Goal: Task Accomplishment & Management: Use online tool/utility

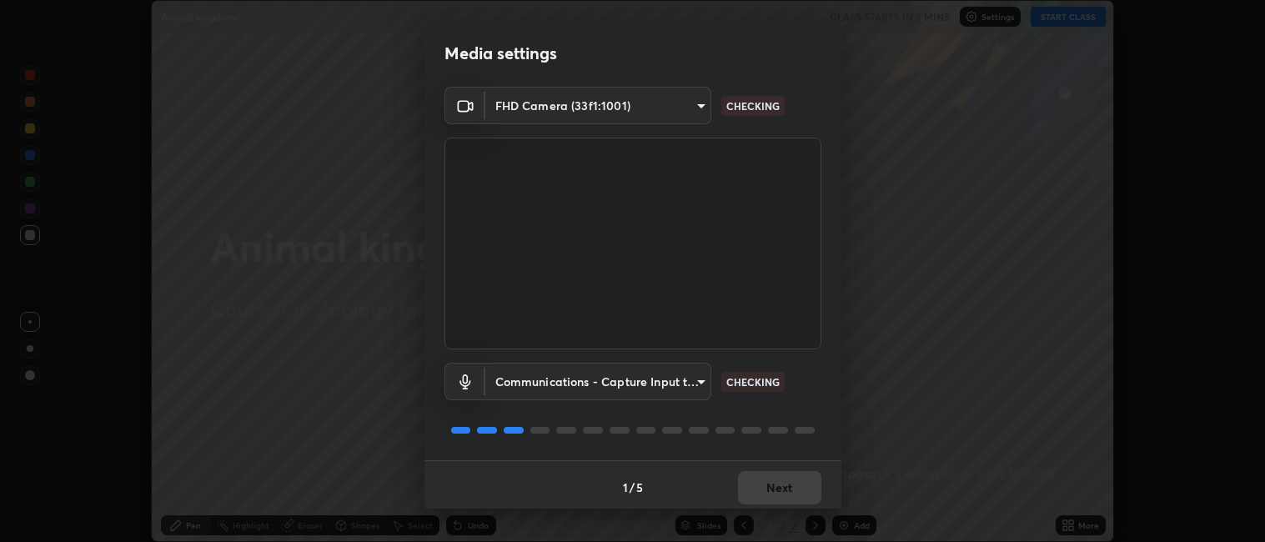
scroll to position [4, 0]
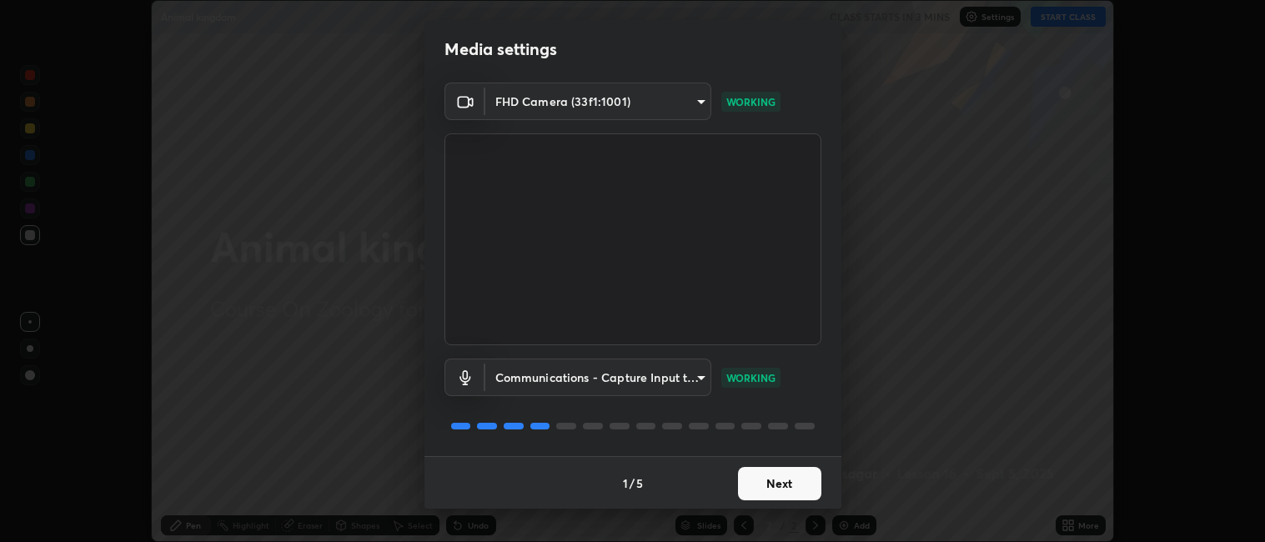
click at [783, 482] on button "Next" at bounding box center [779, 483] width 83 height 33
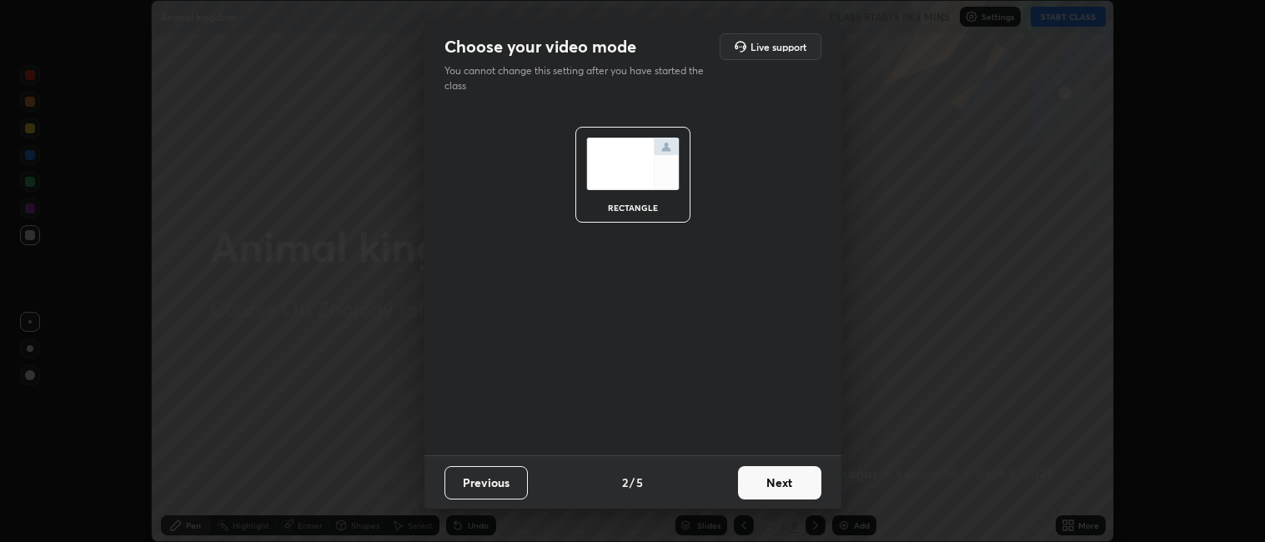
click at [785, 482] on button "Next" at bounding box center [779, 482] width 83 height 33
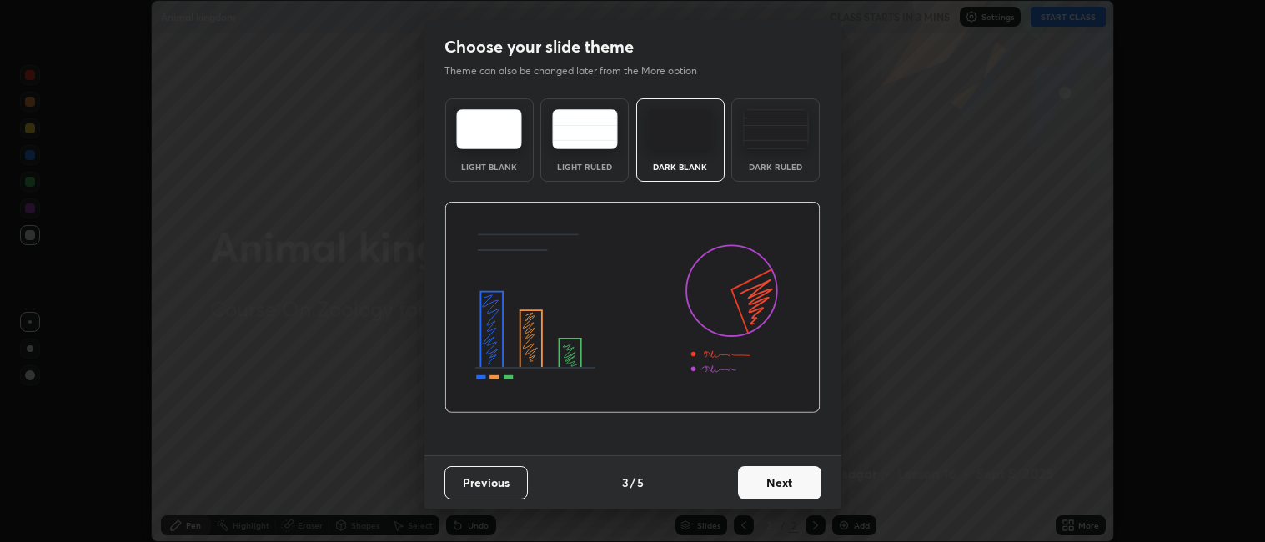
click at [785, 481] on button "Next" at bounding box center [779, 482] width 83 height 33
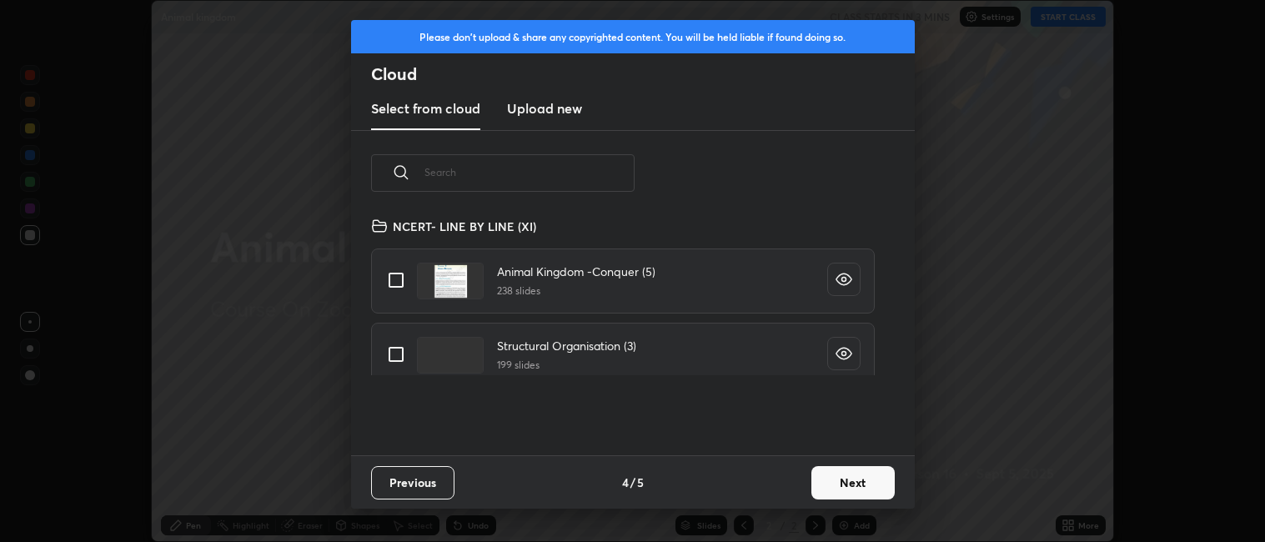
scroll to position [239, 535]
click at [401, 281] on input "grid" at bounding box center [396, 280] width 35 height 35
checkbox input "true"
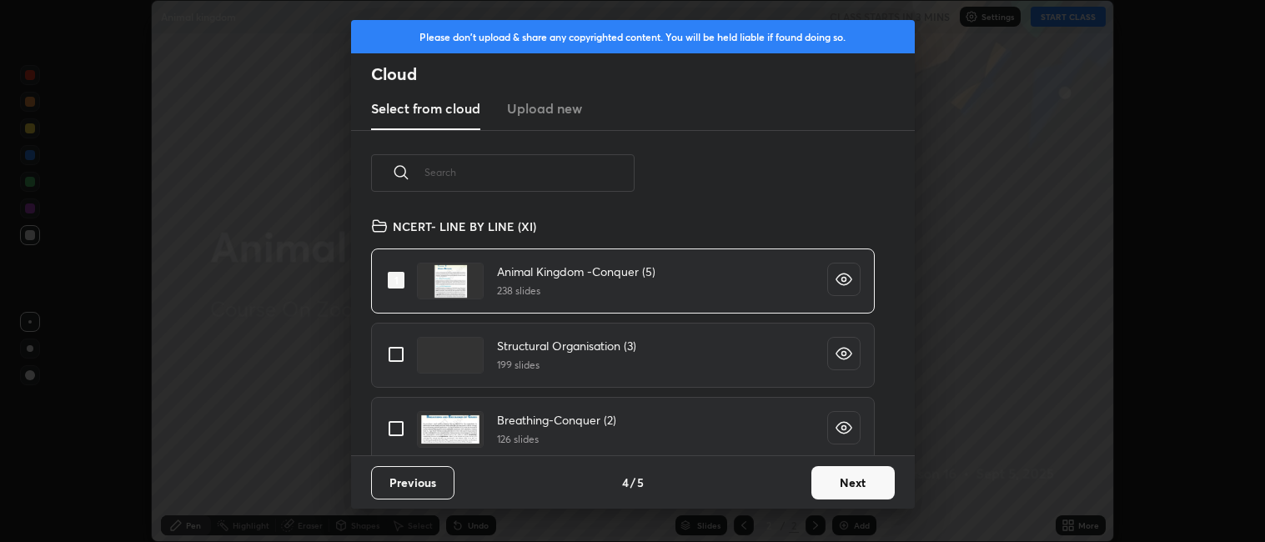
click at [863, 483] on button "Next" at bounding box center [852, 482] width 83 height 33
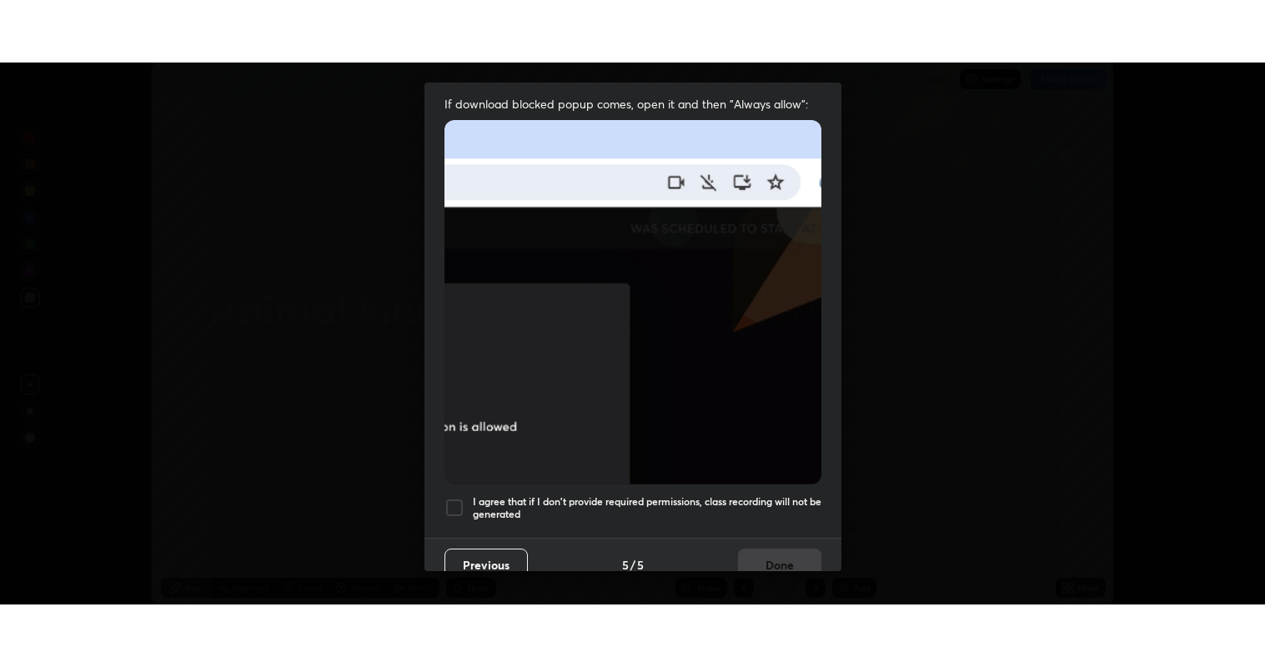
scroll to position [344, 0]
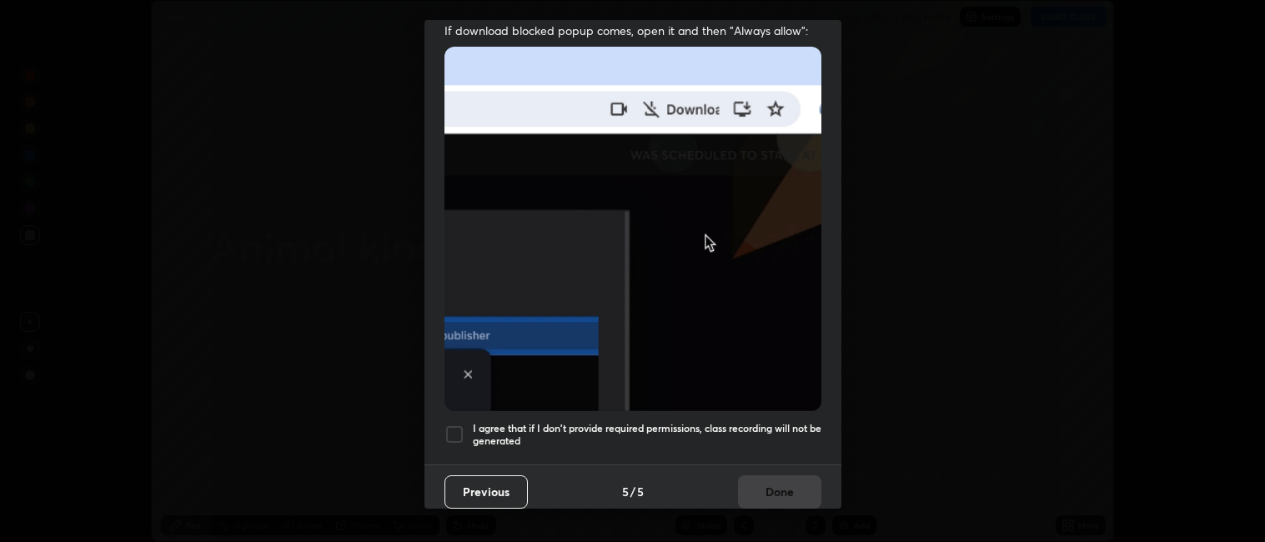
click at [457, 426] on div at bounding box center [455, 435] width 20 height 20
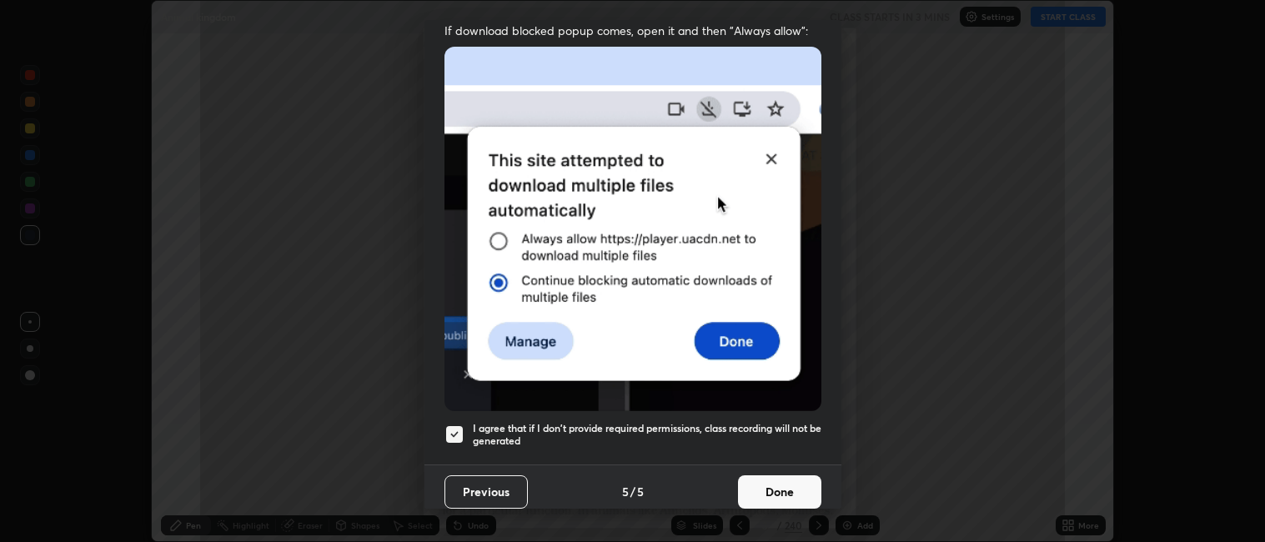
click at [776, 483] on button "Done" at bounding box center [779, 491] width 83 height 33
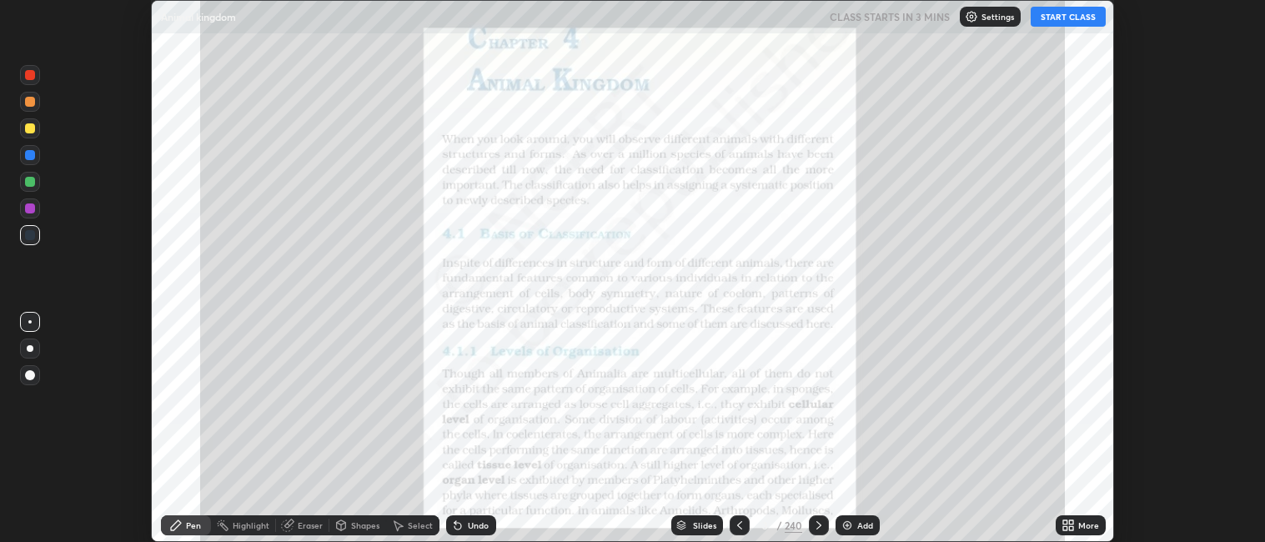
click at [1073, 524] on icon at bounding box center [1071, 522] width 4 height 4
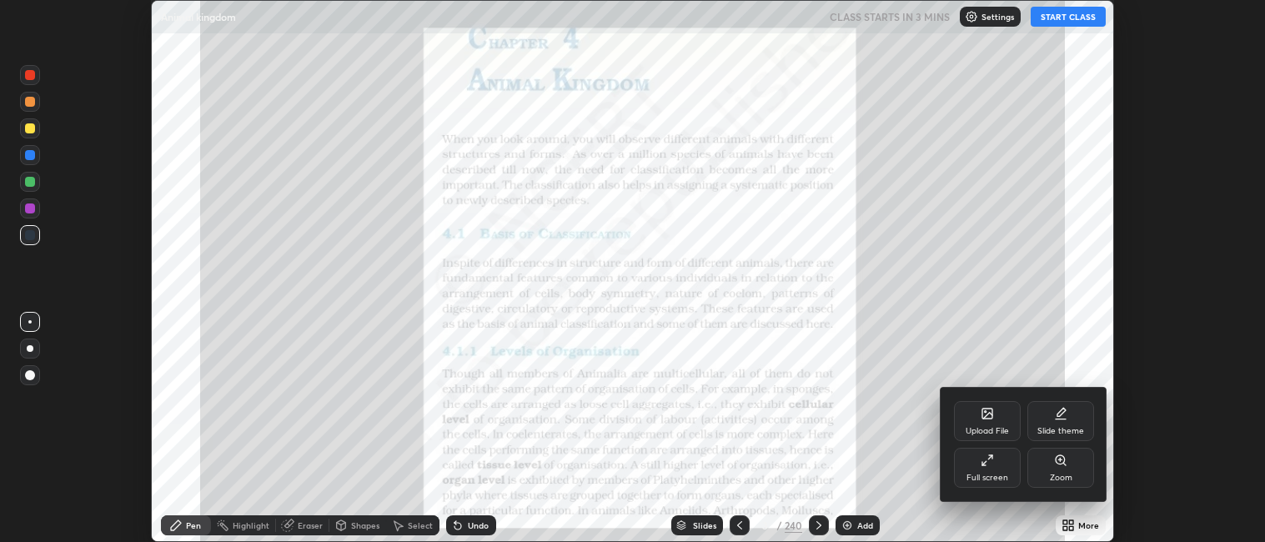
click at [993, 460] on icon at bounding box center [987, 460] width 13 height 13
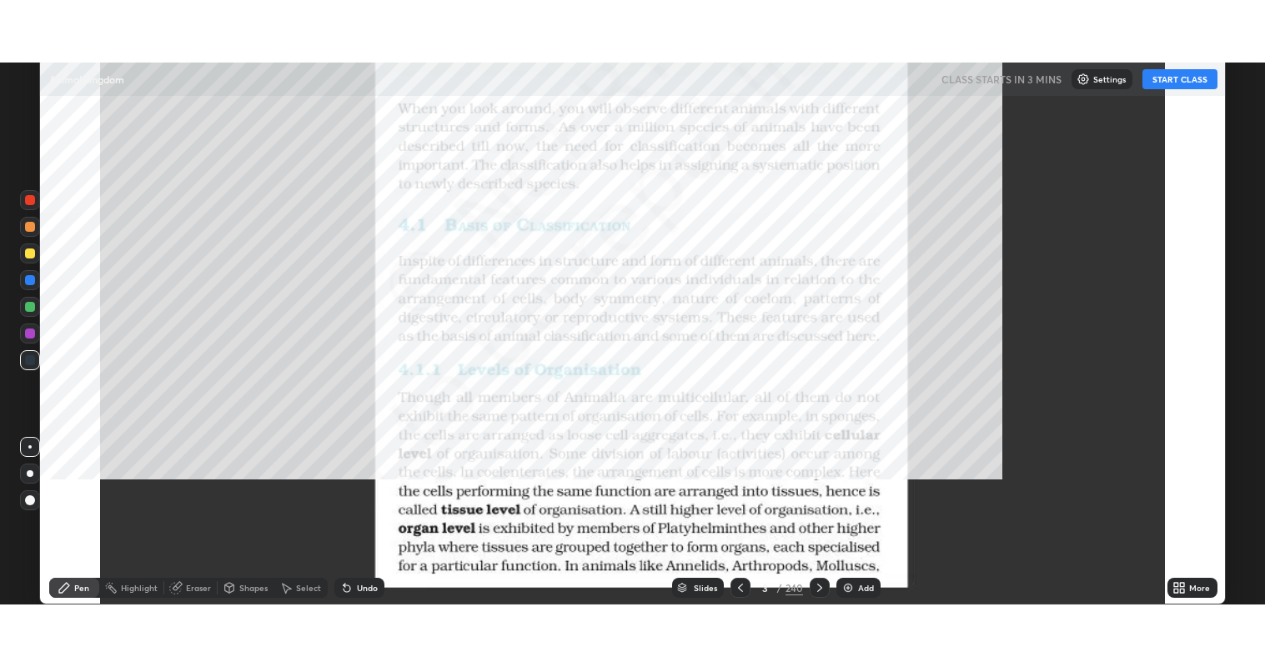
scroll to position [667, 1265]
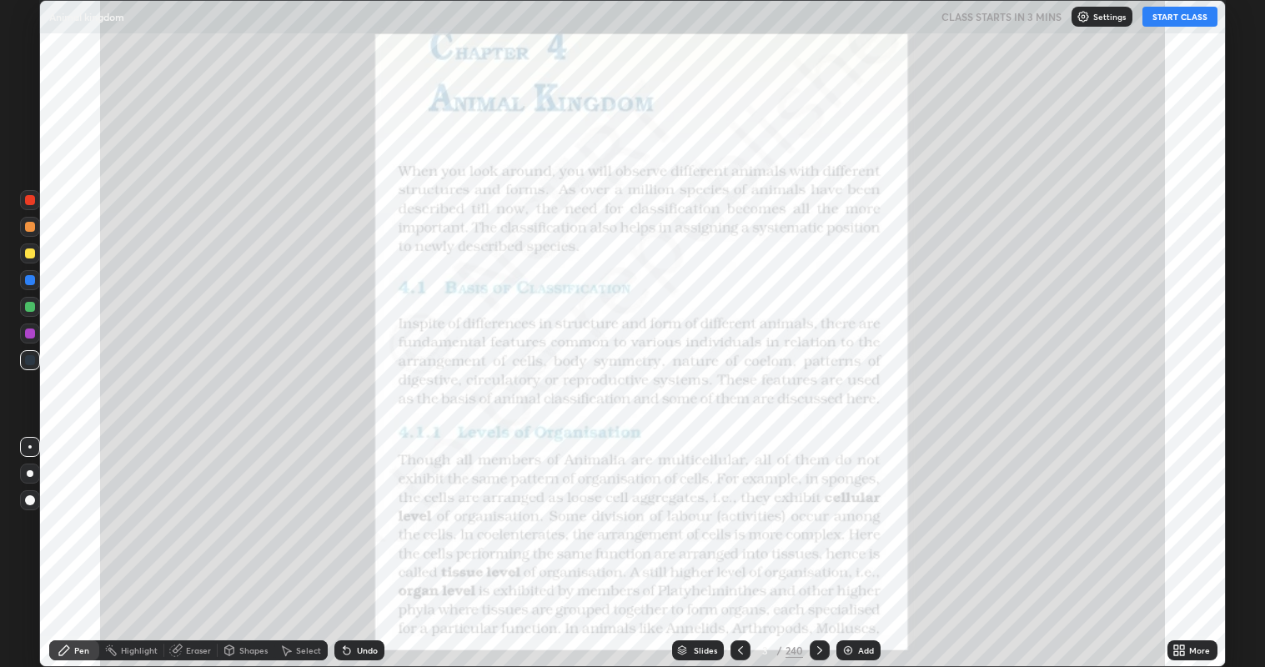
click at [1176, 23] on button "START CLASS" at bounding box center [1180, 17] width 75 height 20
click at [701, 541] on div "Slides" at bounding box center [705, 650] width 23 height 8
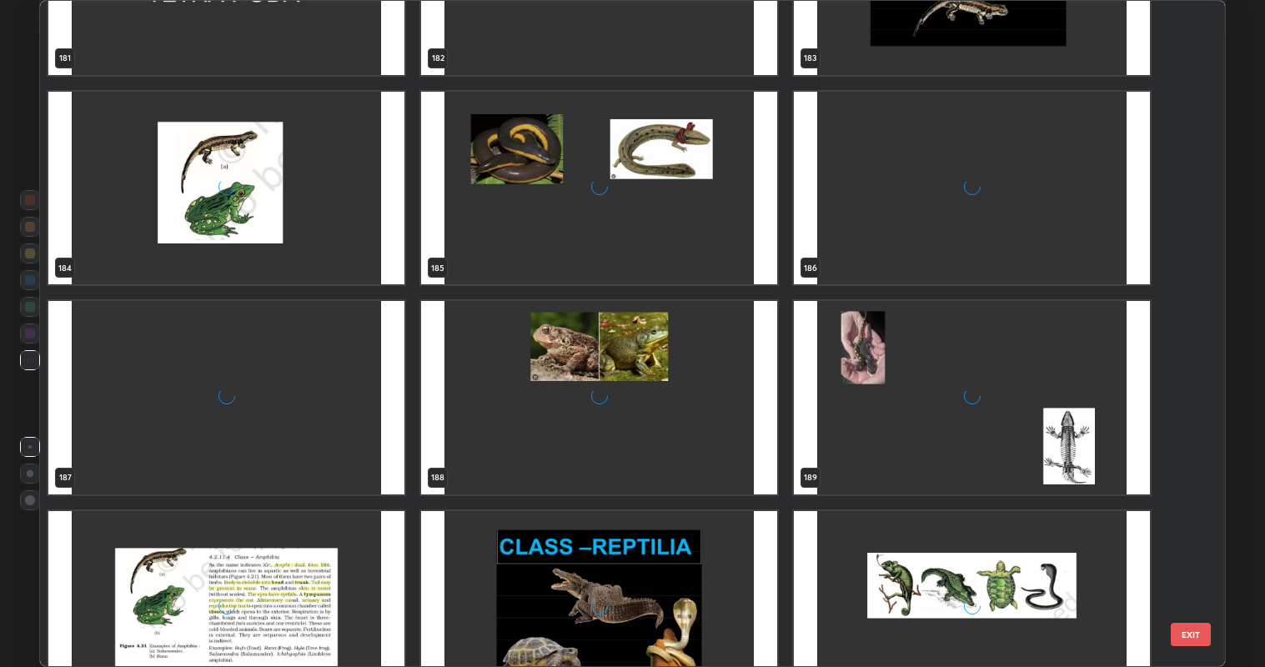
scroll to position [12828, 0]
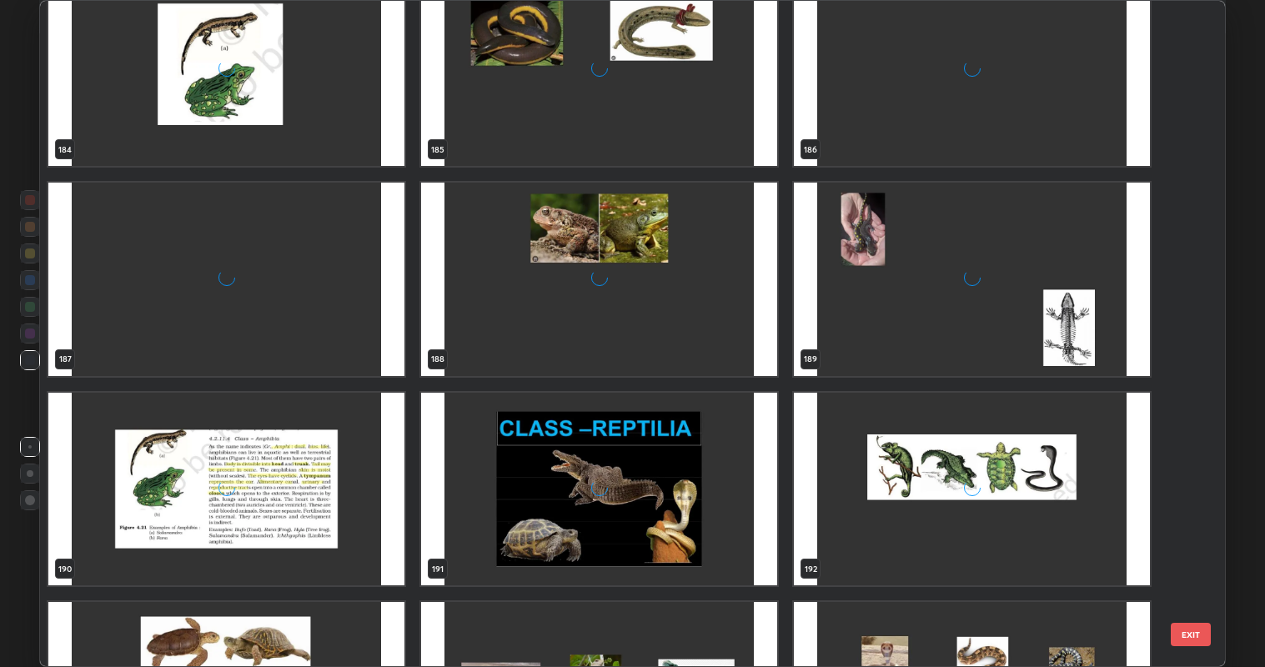
click at [1001, 493] on div "181 182 183 184 185 186 187 188 189 190 191 192 193 194 195 196 197 198" at bounding box center [618, 334] width 1156 height 666
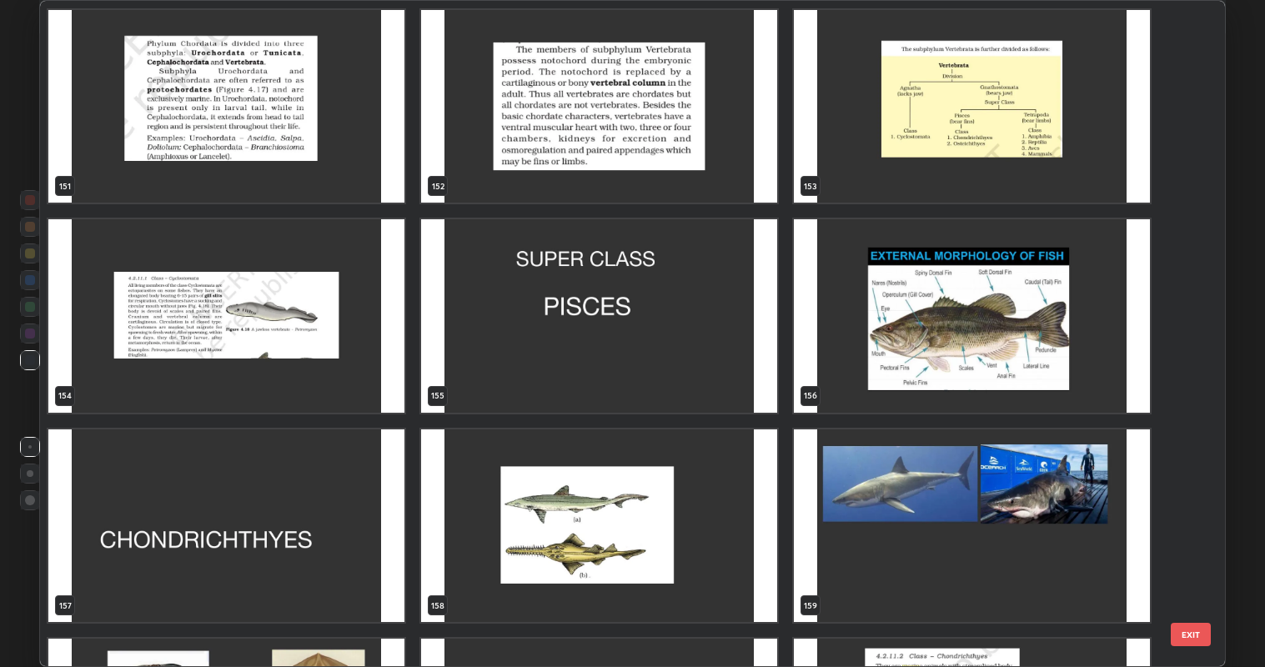
scroll to position [10467, 0]
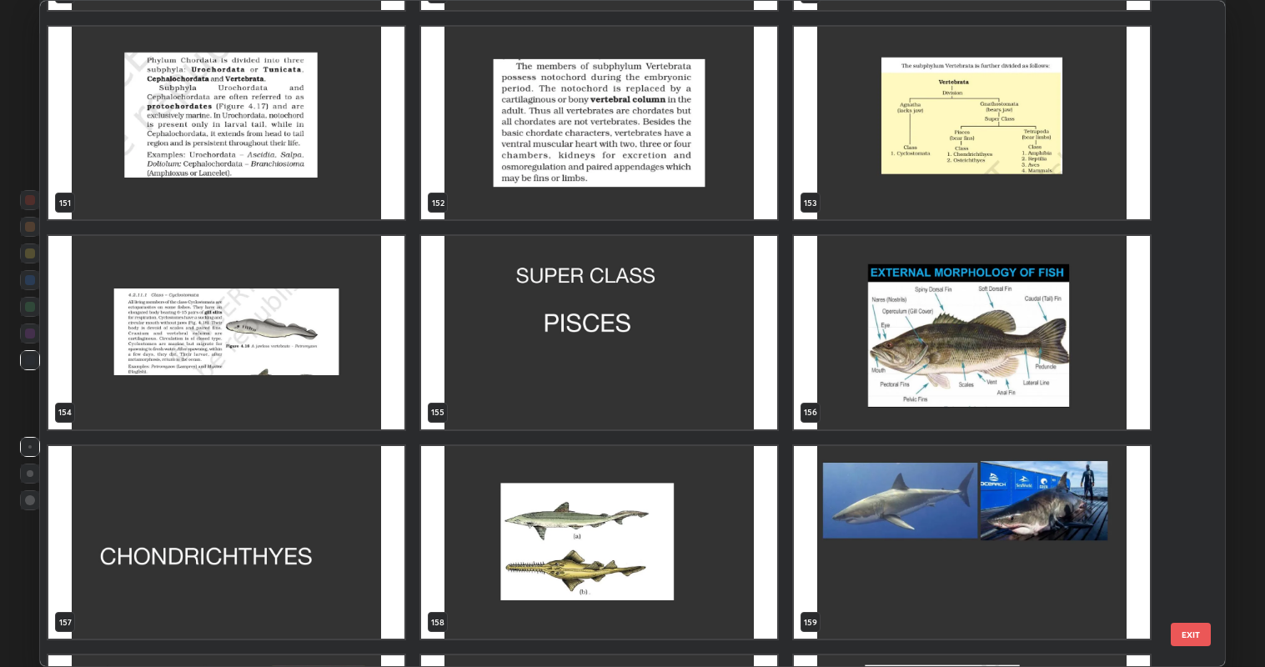
click at [696, 343] on img "grid" at bounding box center [599, 332] width 356 height 193
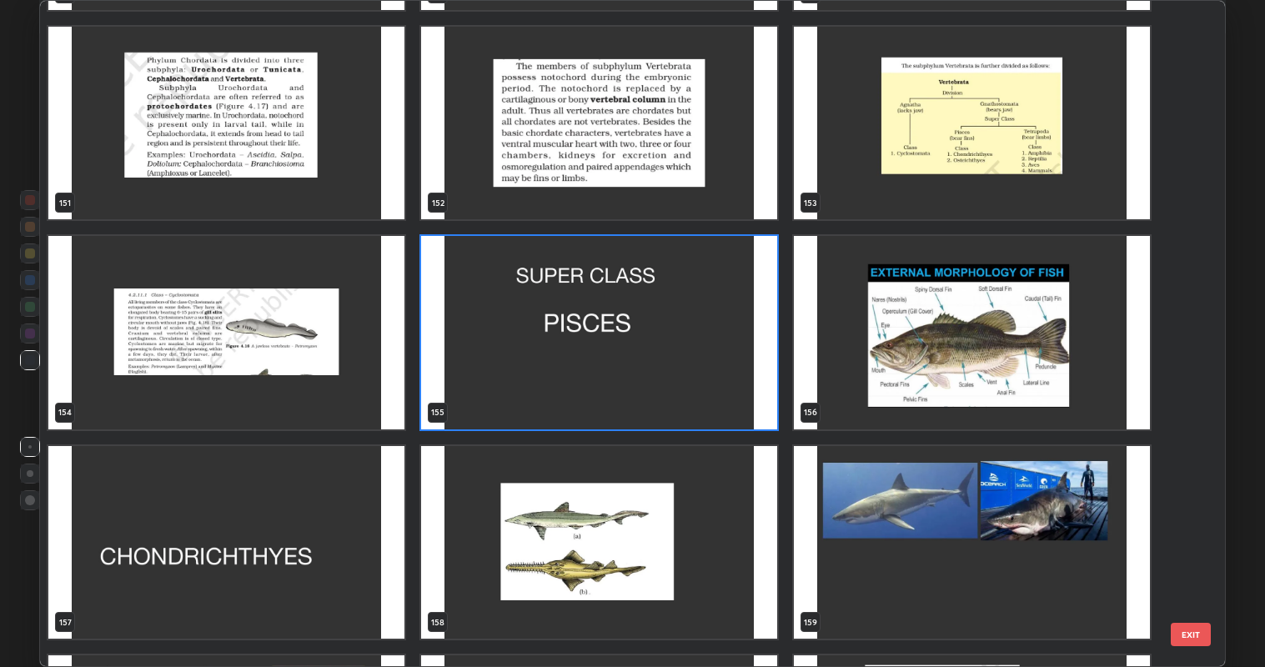
click at [697, 344] on img "grid" at bounding box center [599, 332] width 356 height 193
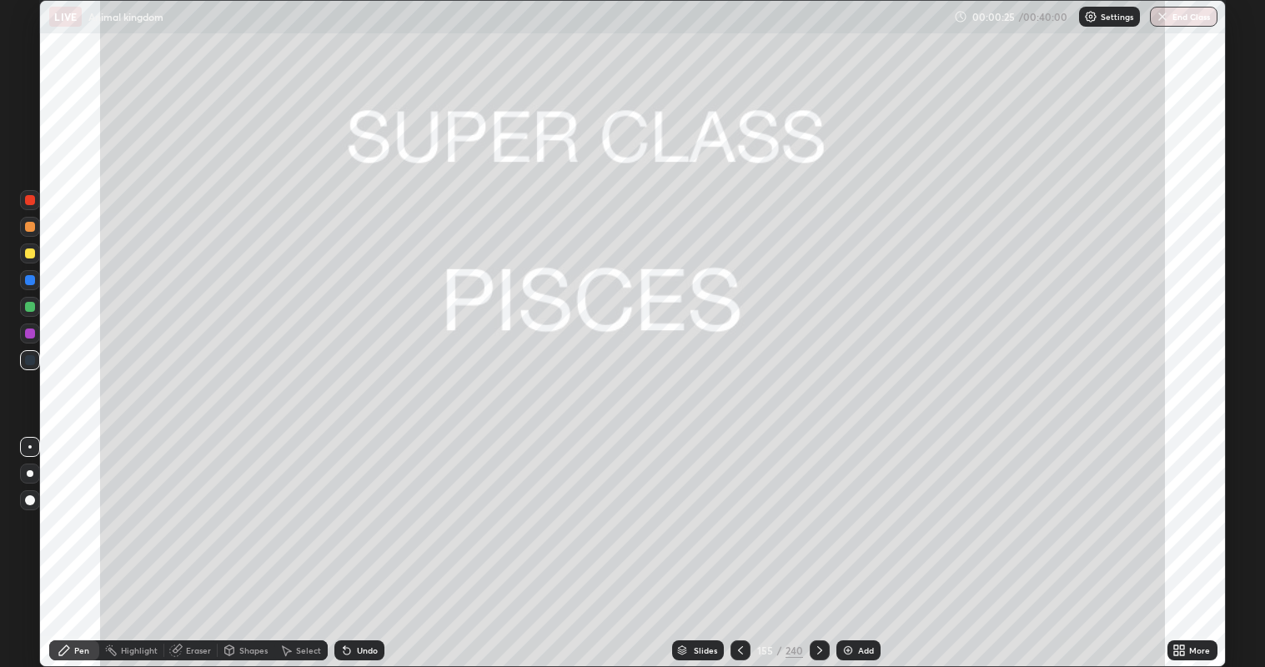
click at [39, 234] on div at bounding box center [30, 227] width 20 height 27
click at [737, 541] on icon at bounding box center [740, 650] width 13 height 13
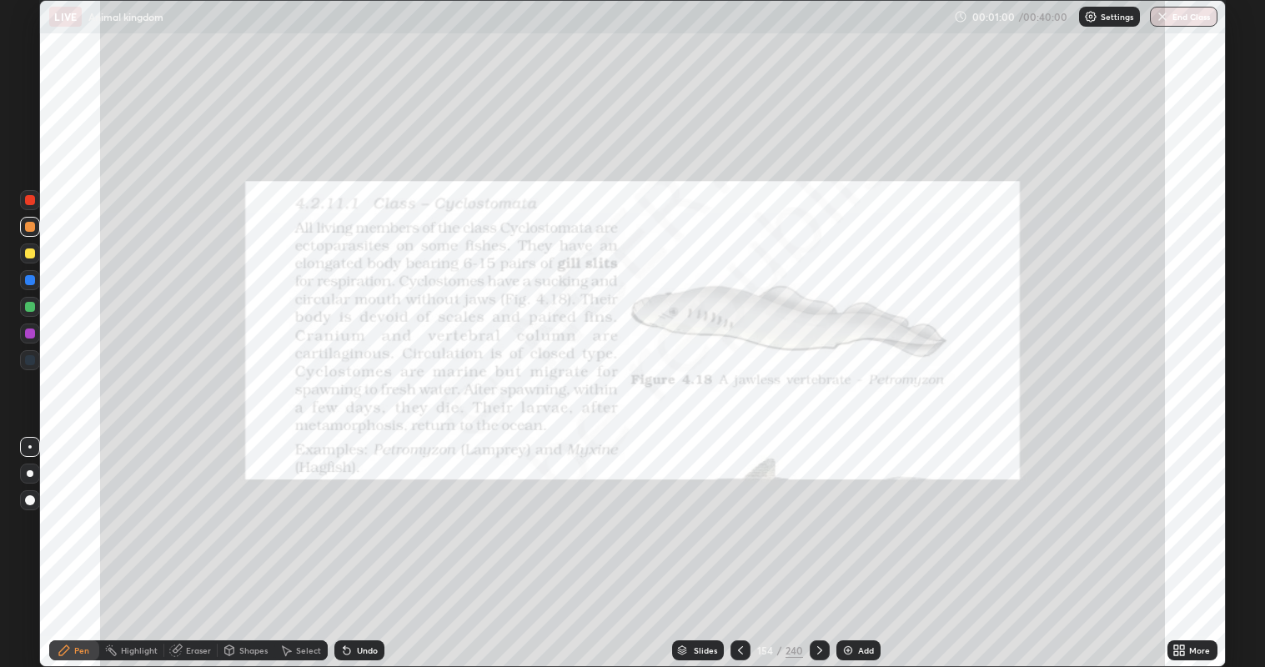
click at [818, 541] on icon at bounding box center [819, 650] width 13 height 13
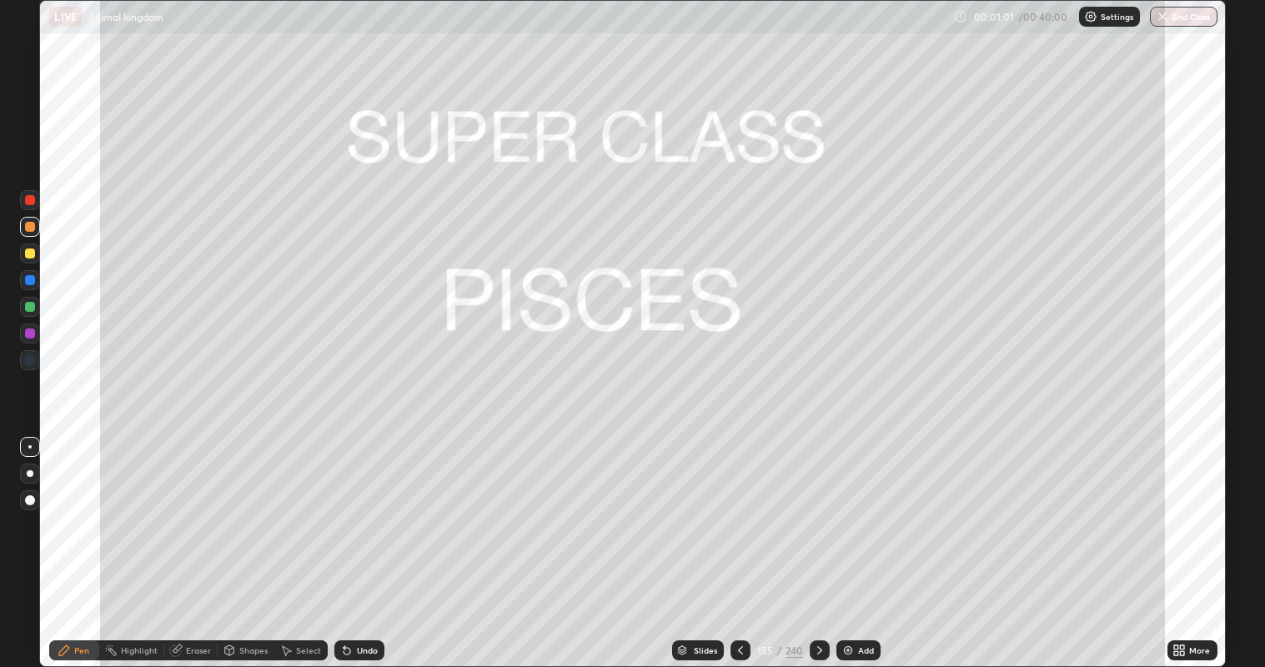
click at [819, 541] on icon at bounding box center [819, 650] width 13 height 13
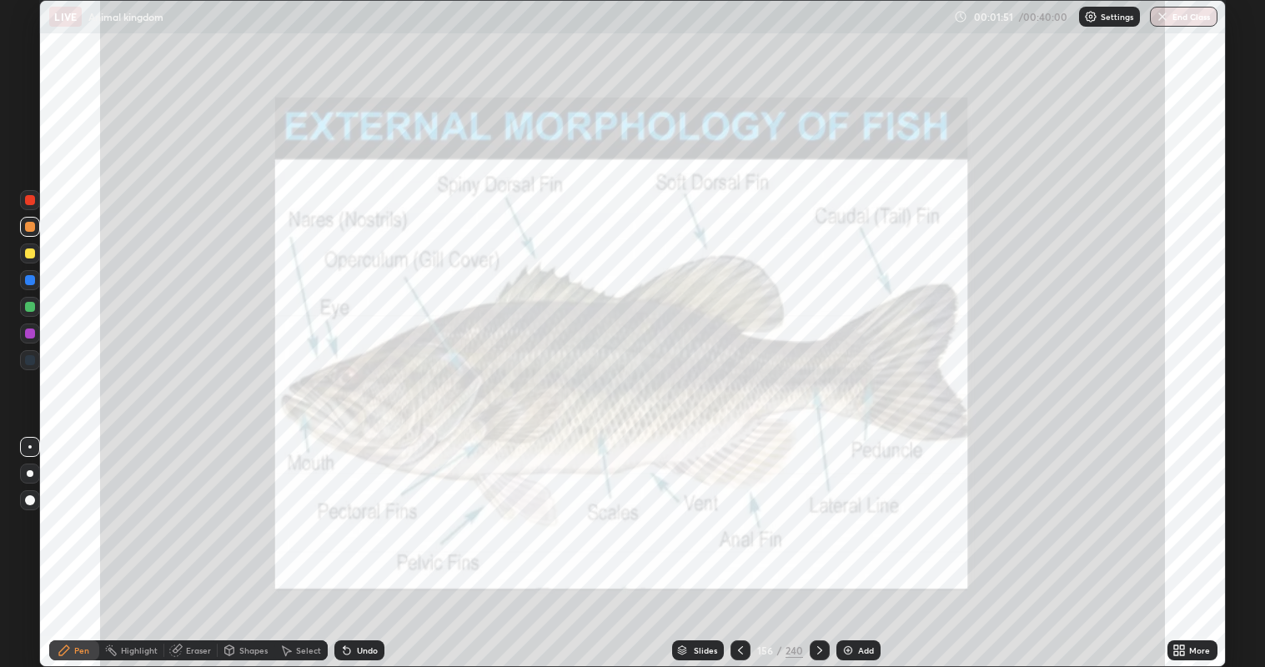
click at [819, 541] on icon at bounding box center [819, 650] width 13 height 13
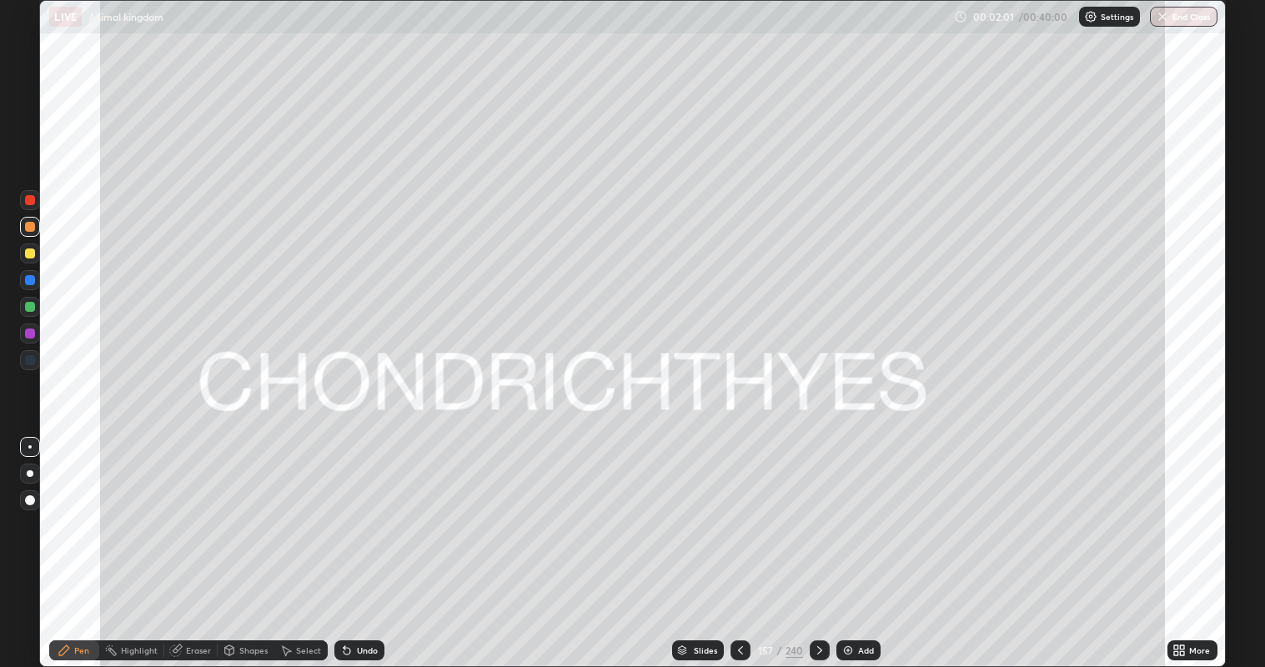
click at [868, 541] on div "Add" at bounding box center [866, 650] width 16 height 8
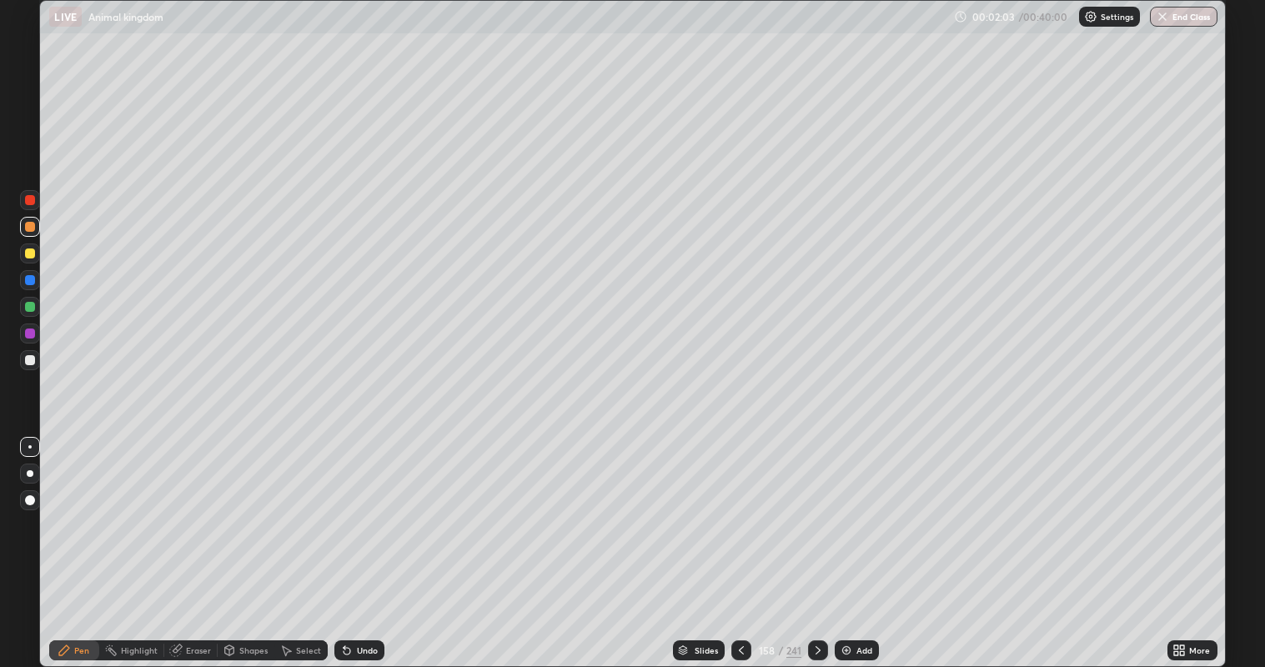
click at [30, 249] on div at bounding box center [30, 254] width 10 height 10
click at [30, 228] on div at bounding box center [30, 227] width 10 height 10
click at [37, 362] on div at bounding box center [30, 360] width 20 height 20
click at [33, 226] on div at bounding box center [30, 227] width 10 height 10
click at [38, 261] on div at bounding box center [30, 253] width 20 height 27
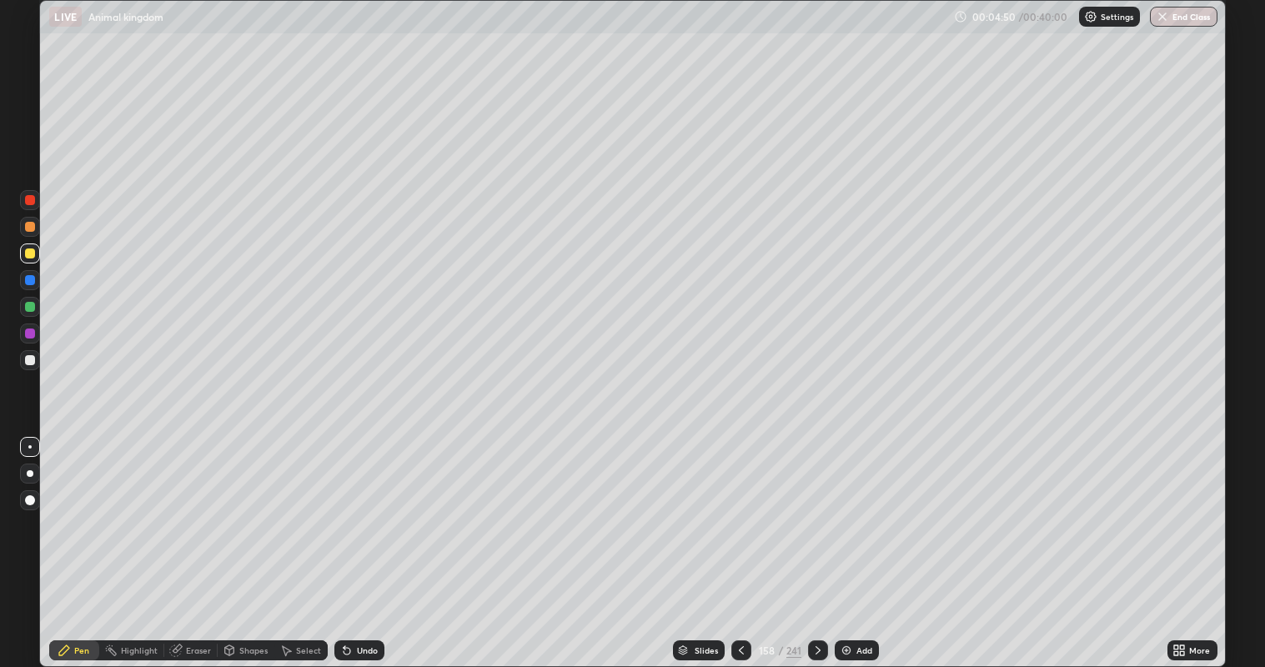
click at [30, 227] on div at bounding box center [30, 227] width 10 height 10
click at [30, 363] on div at bounding box center [30, 360] width 10 height 10
click at [33, 255] on div at bounding box center [30, 254] width 10 height 10
click at [31, 364] on div at bounding box center [30, 360] width 10 height 10
click at [31, 249] on div at bounding box center [30, 254] width 10 height 10
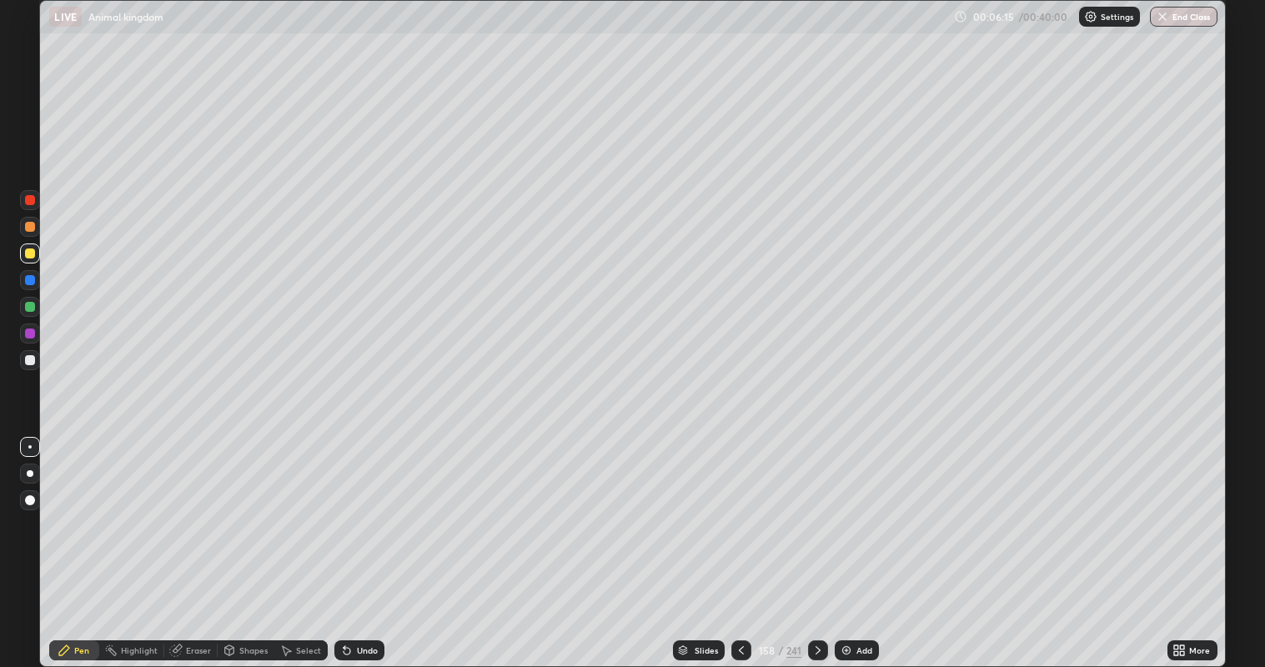
click at [29, 360] on div at bounding box center [30, 360] width 10 height 10
click at [857, 541] on div "Add" at bounding box center [865, 650] width 16 height 8
click at [39, 257] on div at bounding box center [30, 254] width 20 height 20
click at [28, 361] on div at bounding box center [30, 360] width 10 height 10
click at [35, 254] on div at bounding box center [30, 254] width 20 height 20
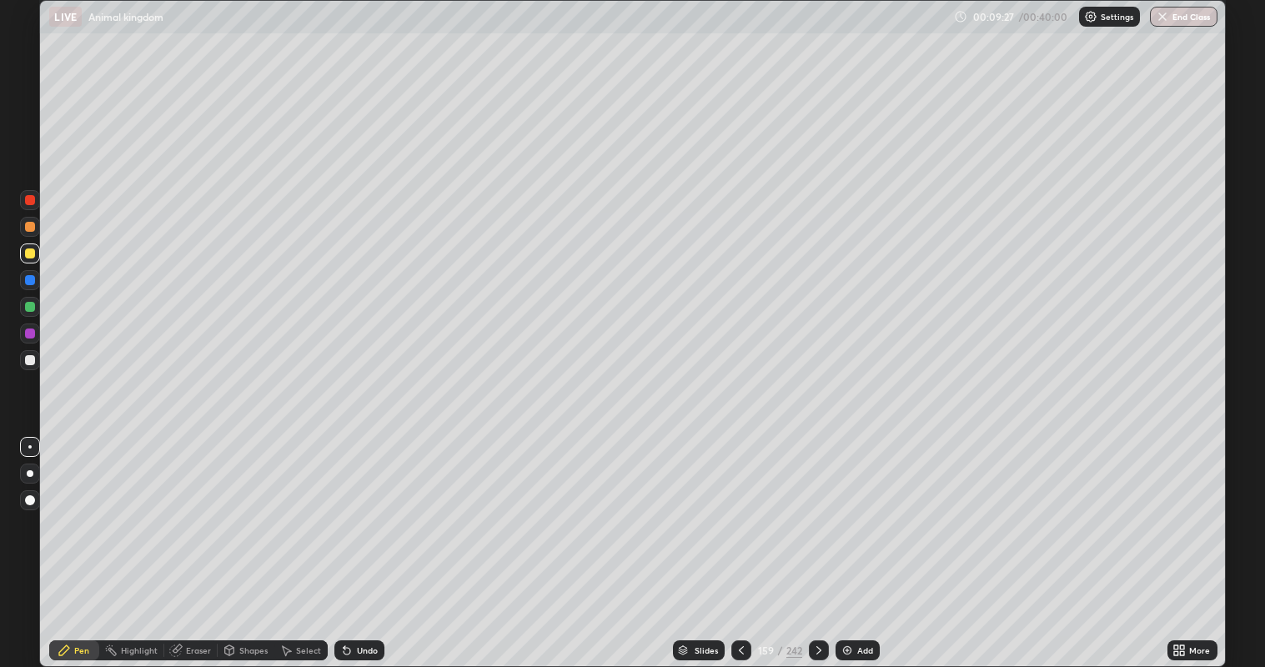
click at [31, 360] on div at bounding box center [30, 360] width 10 height 10
click at [33, 254] on div at bounding box center [30, 254] width 10 height 10
click at [29, 361] on div at bounding box center [30, 360] width 10 height 10
click at [33, 258] on div at bounding box center [30, 254] width 20 height 20
click at [32, 229] on div at bounding box center [30, 227] width 10 height 10
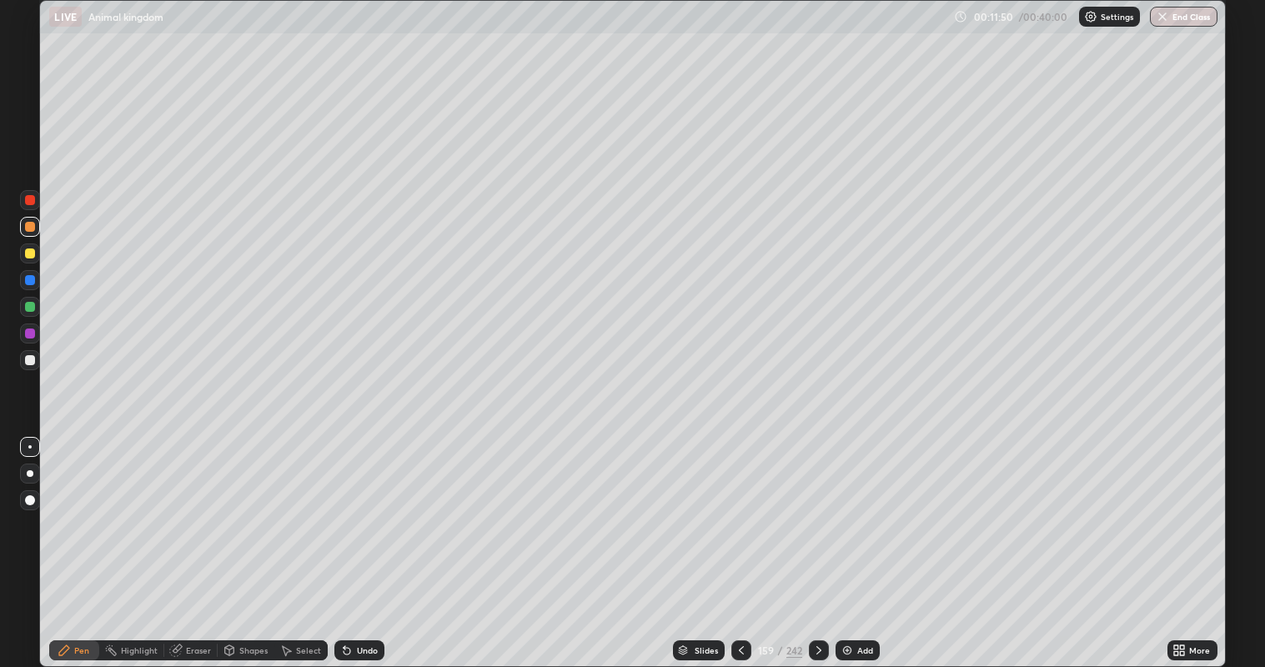
click at [28, 359] on div at bounding box center [30, 360] width 10 height 10
click at [34, 258] on div at bounding box center [30, 254] width 20 height 20
click at [29, 228] on div at bounding box center [30, 227] width 10 height 10
click at [33, 357] on div at bounding box center [30, 360] width 10 height 10
click at [852, 541] on img at bounding box center [847, 650] width 13 height 13
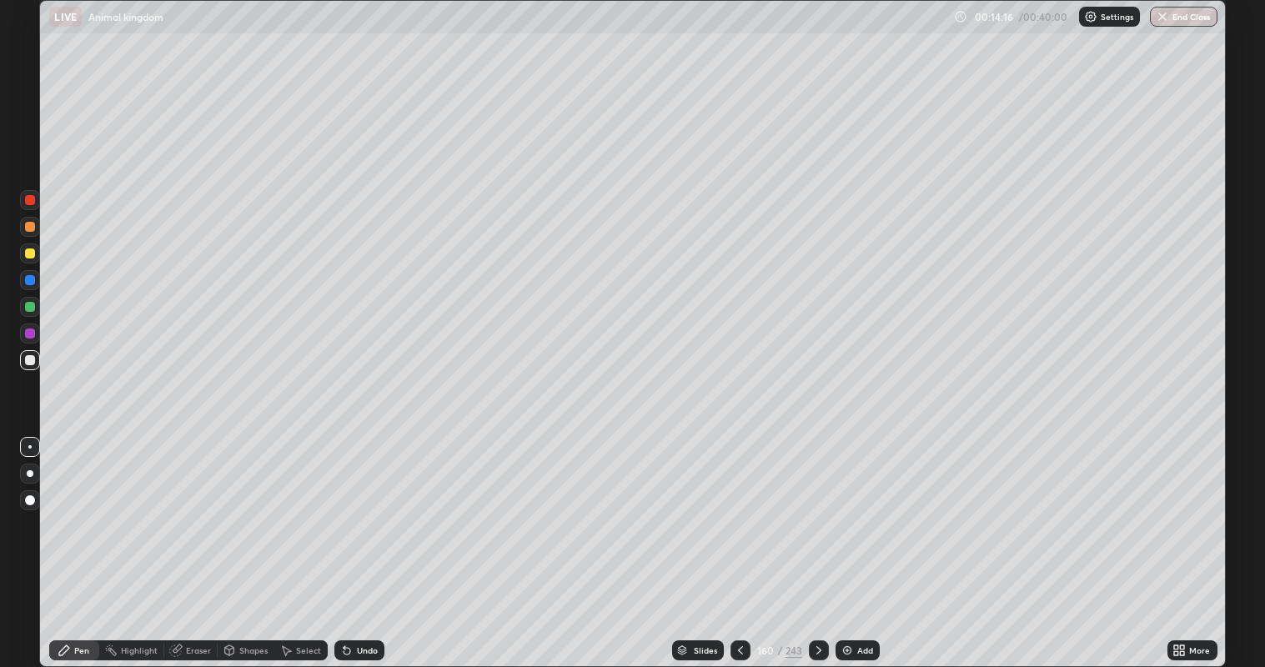
click at [39, 359] on div at bounding box center [30, 360] width 20 height 20
click at [32, 229] on div at bounding box center [30, 227] width 10 height 10
click at [35, 258] on div at bounding box center [30, 254] width 20 height 20
click at [31, 362] on div at bounding box center [30, 360] width 10 height 10
click at [31, 256] on div at bounding box center [30, 254] width 10 height 10
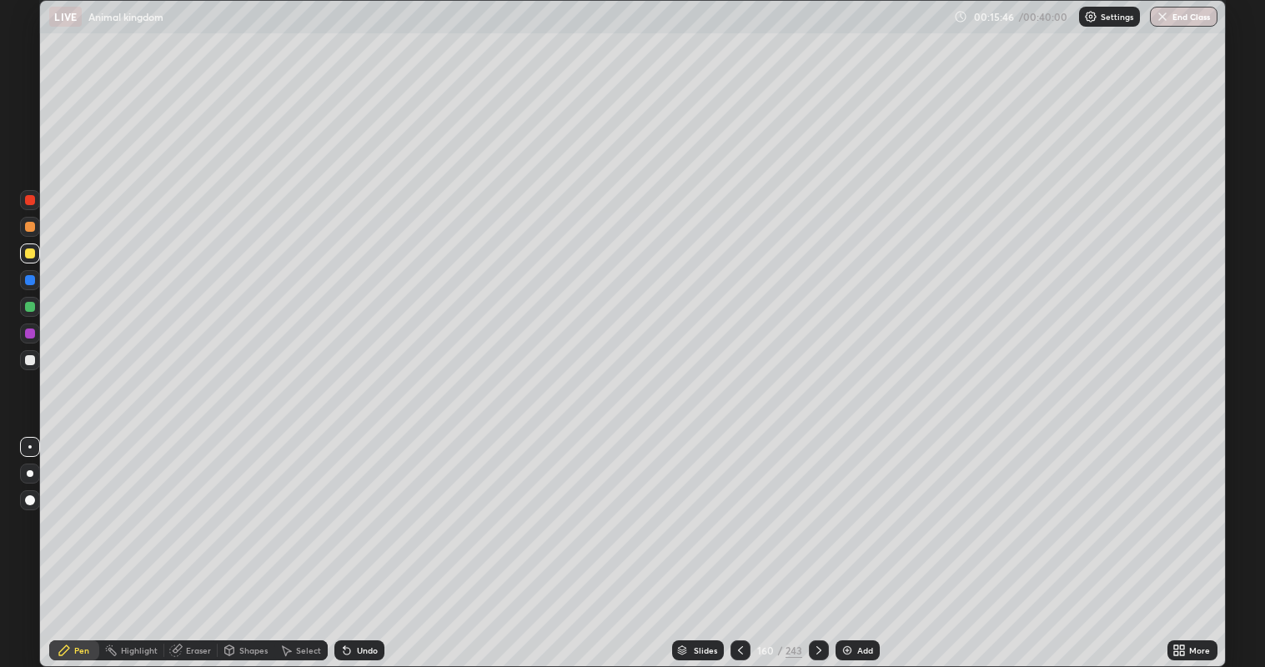
click at [34, 360] on div at bounding box center [30, 360] width 10 height 10
click at [364, 541] on div "Undo" at bounding box center [367, 650] width 21 height 8
click at [27, 254] on div at bounding box center [30, 254] width 10 height 10
click at [31, 231] on div at bounding box center [30, 227] width 10 height 10
click at [28, 362] on div at bounding box center [30, 360] width 10 height 10
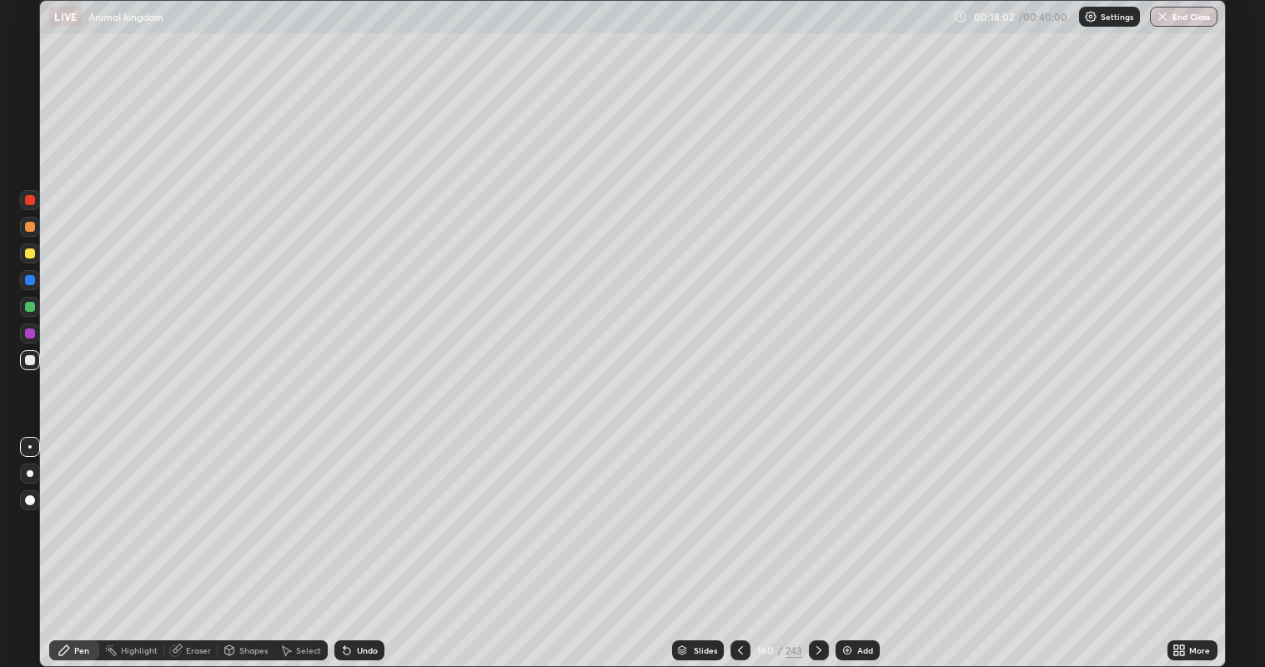
click at [34, 254] on div at bounding box center [30, 254] width 10 height 10
click at [817, 541] on icon at bounding box center [818, 650] width 13 height 13
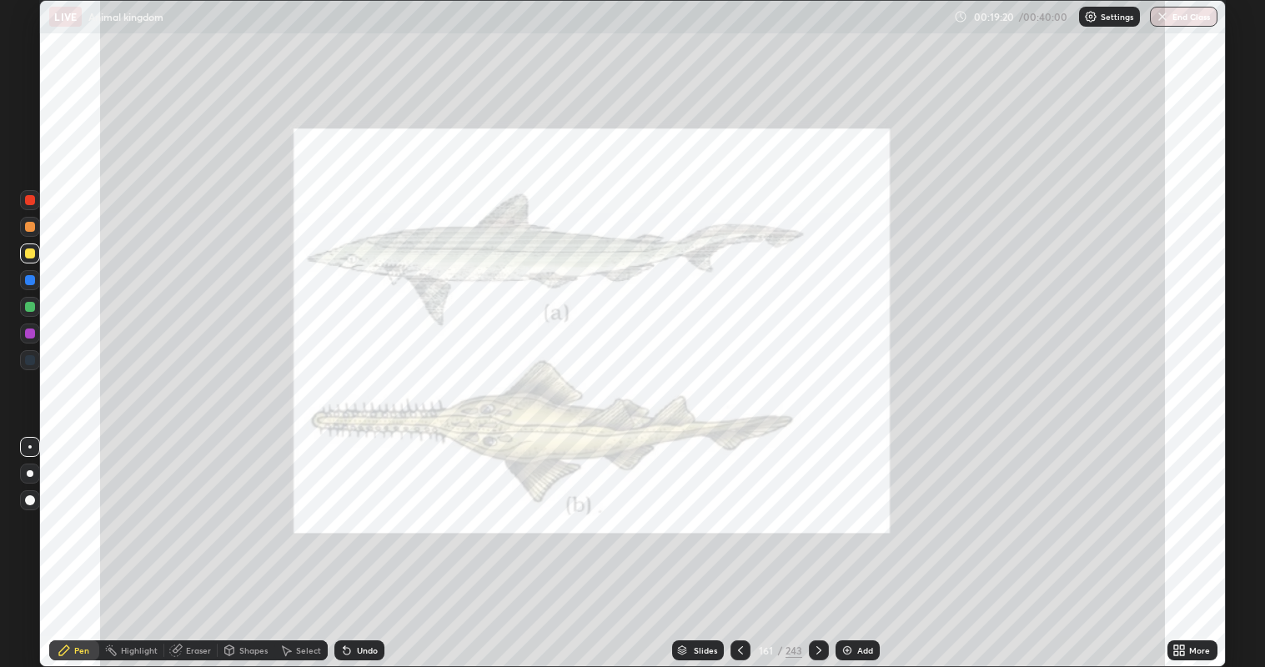
click at [33, 225] on div at bounding box center [30, 227] width 10 height 10
click at [30, 200] on div at bounding box center [30, 200] width 10 height 10
click at [365, 541] on div "Undo" at bounding box center [367, 650] width 21 height 8
click at [364, 541] on div "Undo" at bounding box center [367, 650] width 21 height 8
click at [819, 541] on icon at bounding box center [818, 650] width 13 height 13
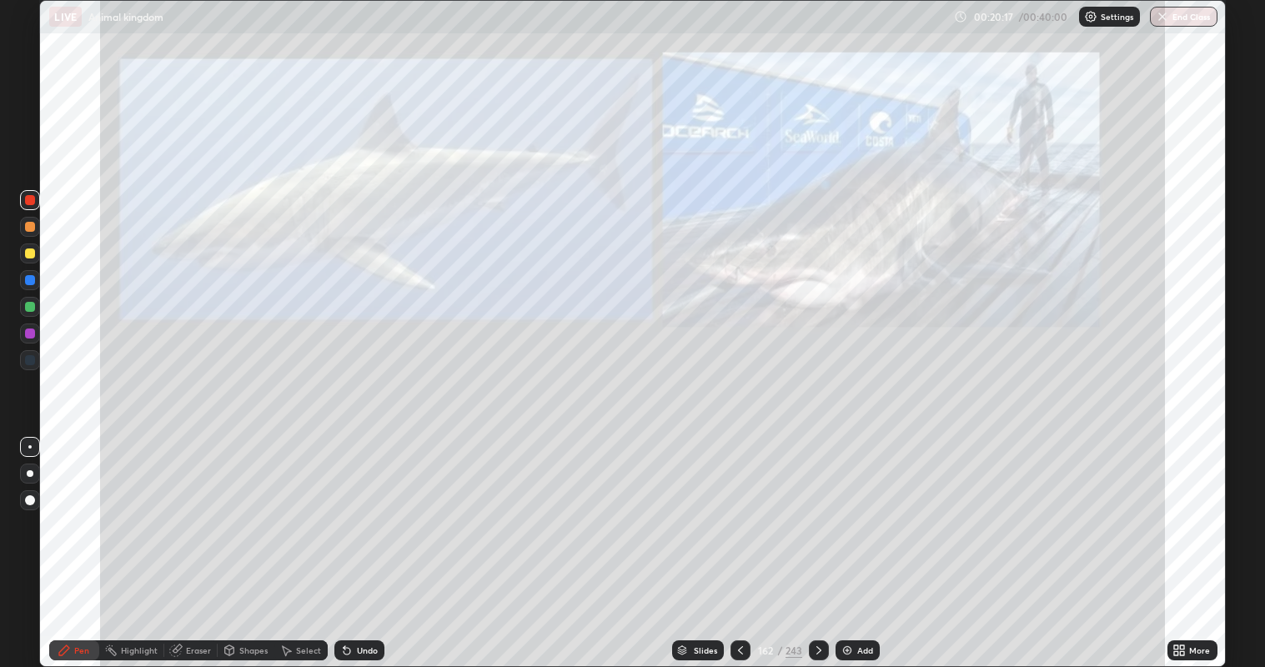
click at [740, 541] on icon at bounding box center [740, 650] width 13 height 13
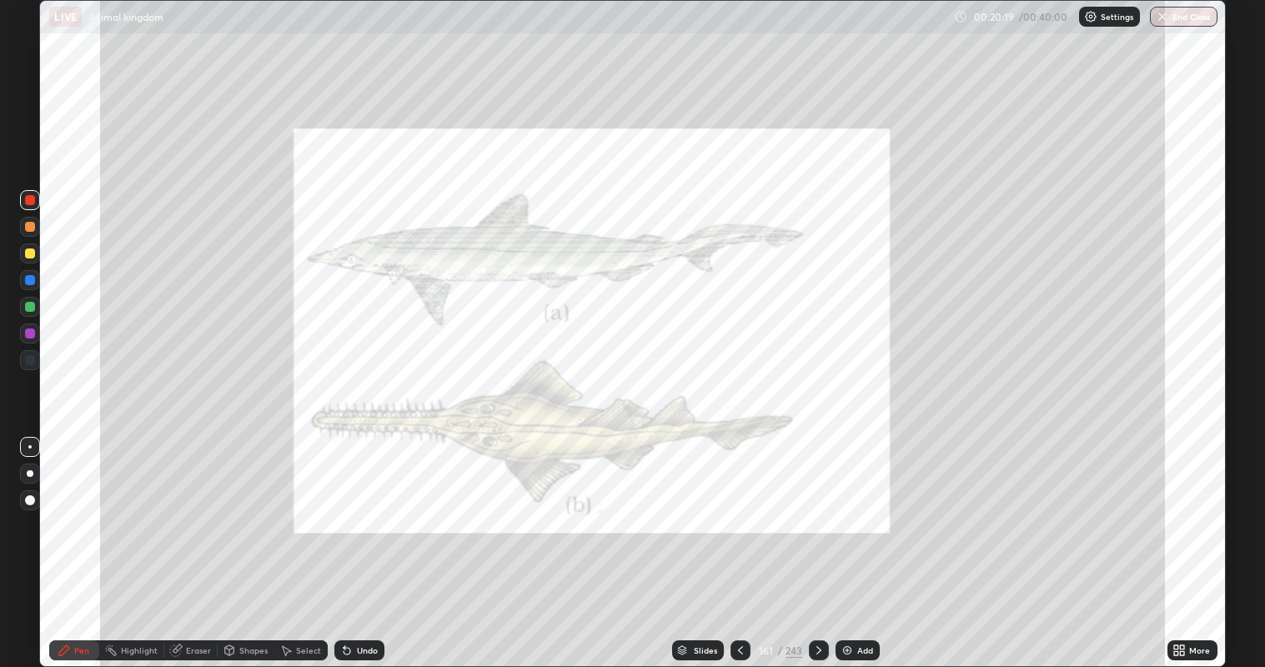
click at [817, 541] on icon at bounding box center [818, 650] width 5 height 8
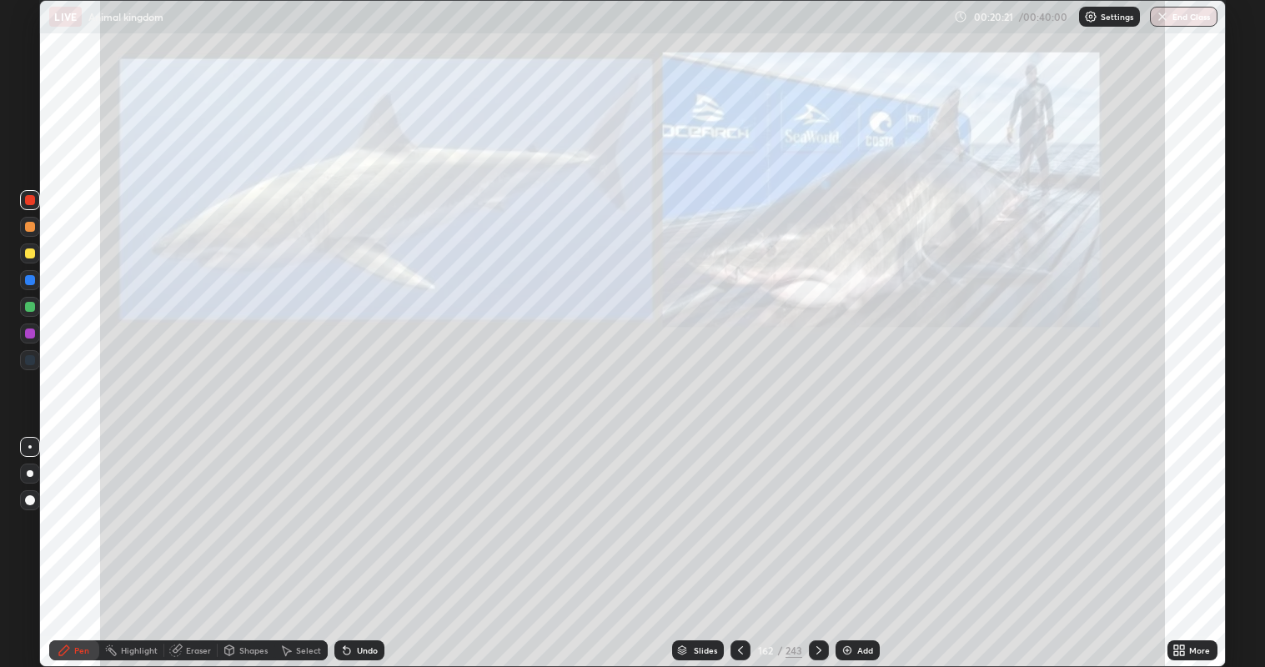
click at [31, 254] on div at bounding box center [30, 254] width 10 height 10
click at [816, 541] on icon at bounding box center [818, 650] width 13 height 13
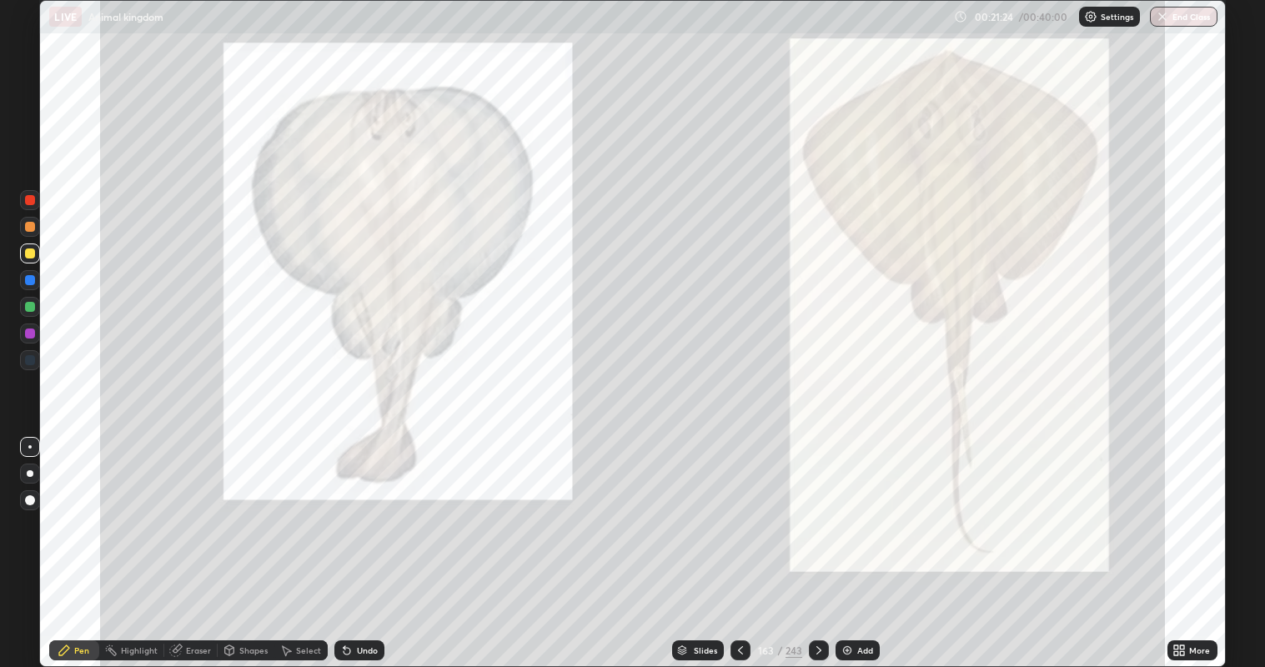
click at [29, 227] on div at bounding box center [30, 227] width 10 height 10
click at [32, 309] on div at bounding box center [30, 307] width 10 height 10
click at [31, 229] on div at bounding box center [30, 227] width 10 height 10
click at [371, 541] on div "Undo" at bounding box center [367, 650] width 21 height 8
click at [369, 541] on div "Undo" at bounding box center [367, 650] width 21 height 8
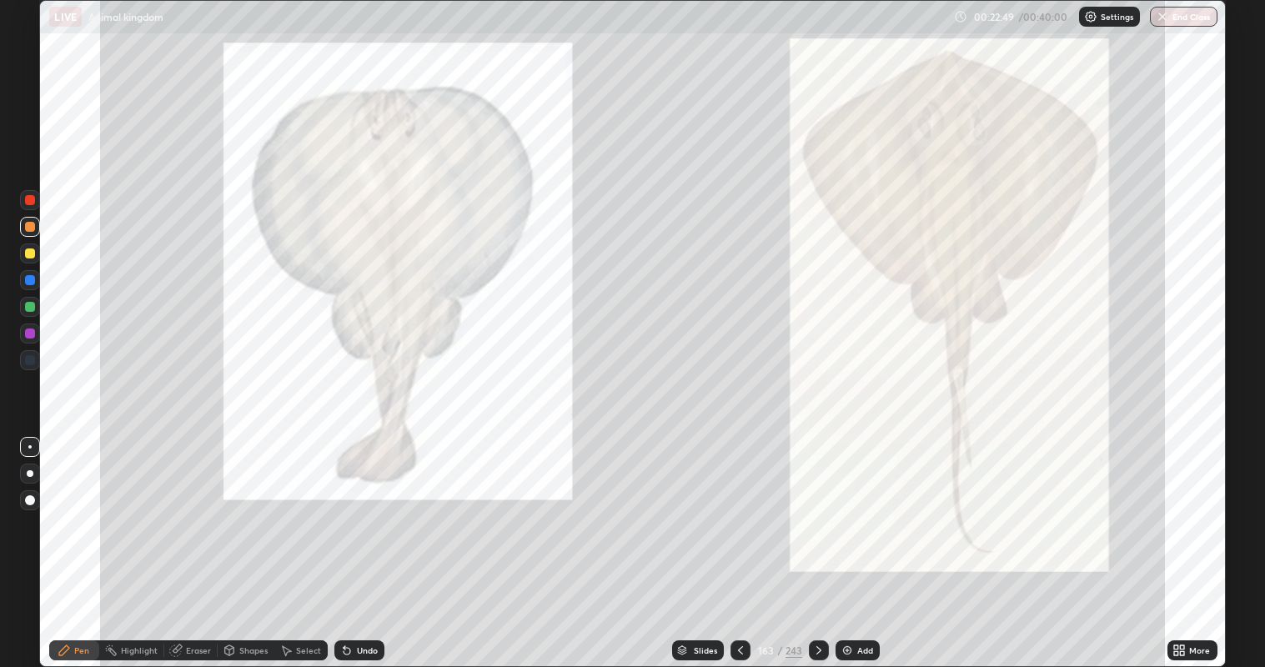
click at [30, 200] on div at bounding box center [30, 200] width 10 height 10
click at [194, 541] on div "Eraser" at bounding box center [198, 650] width 25 height 8
click at [86, 541] on div "Pen" at bounding box center [81, 650] width 15 height 8
click at [33, 256] on div at bounding box center [30, 254] width 10 height 10
click at [30, 201] on div at bounding box center [30, 200] width 10 height 10
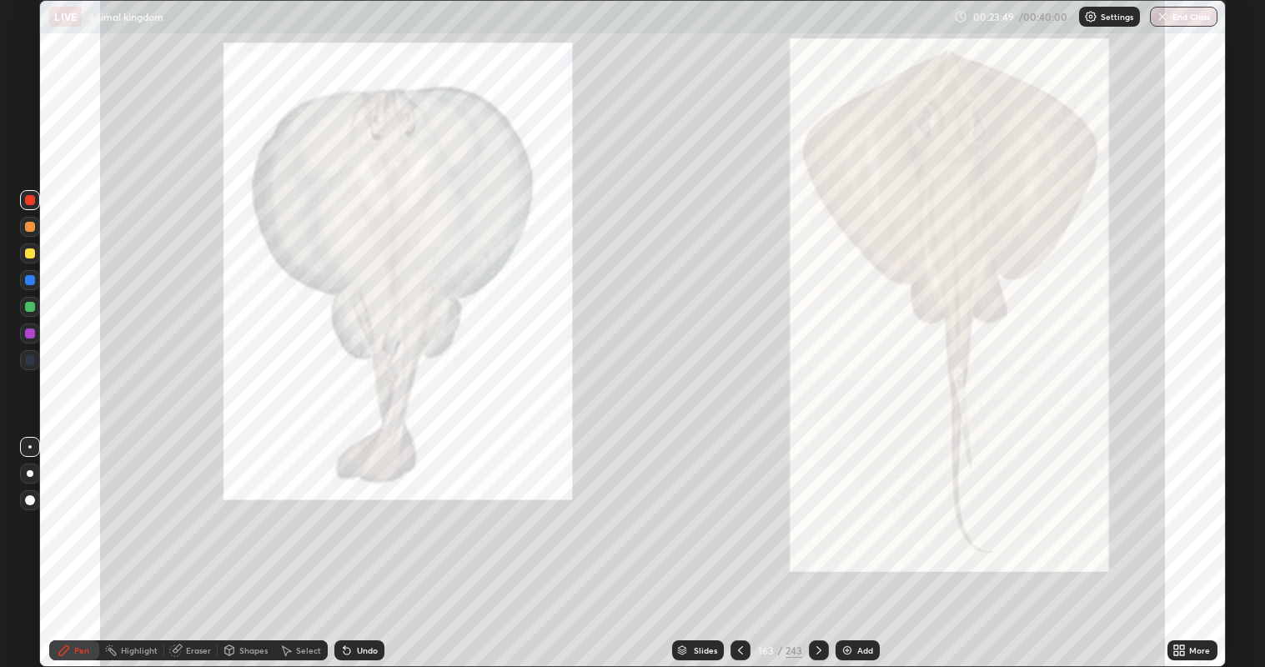
click at [817, 541] on icon at bounding box center [818, 650] width 13 height 13
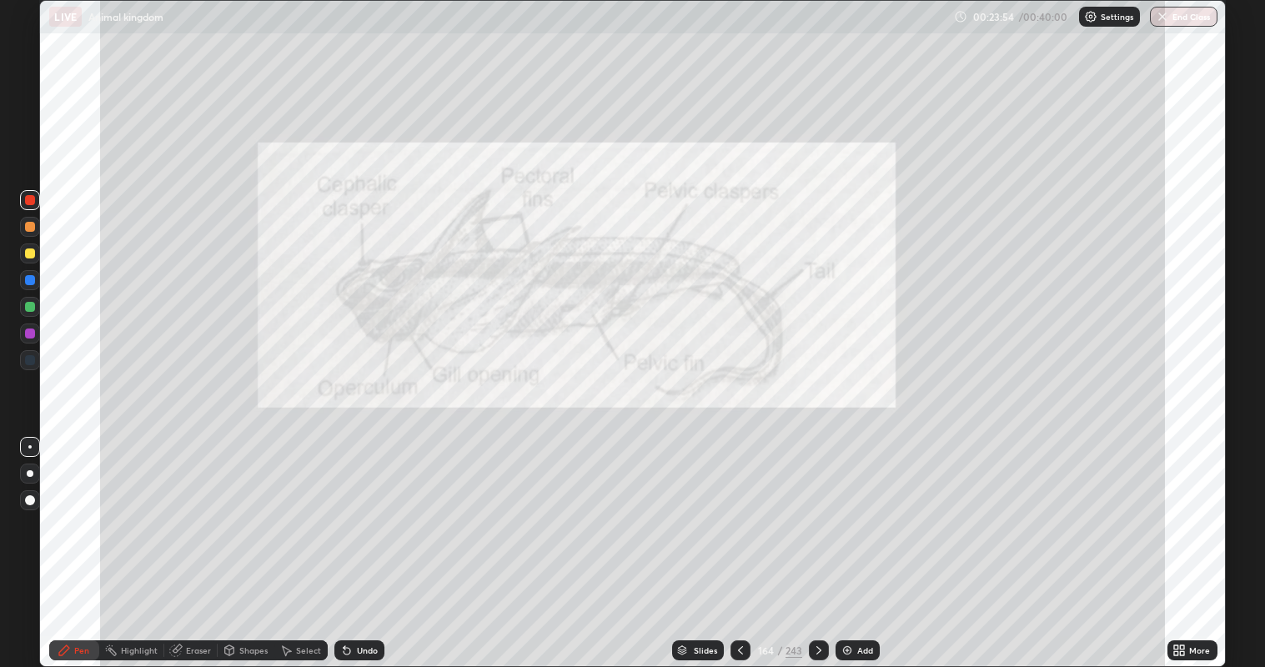
click at [45, 271] on div "Erase all" at bounding box center [30, 333] width 40 height 600
click at [25, 252] on div at bounding box center [30, 254] width 10 height 10
click at [740, 541] on icon at bounding box center [740, 650] width 13 height 13
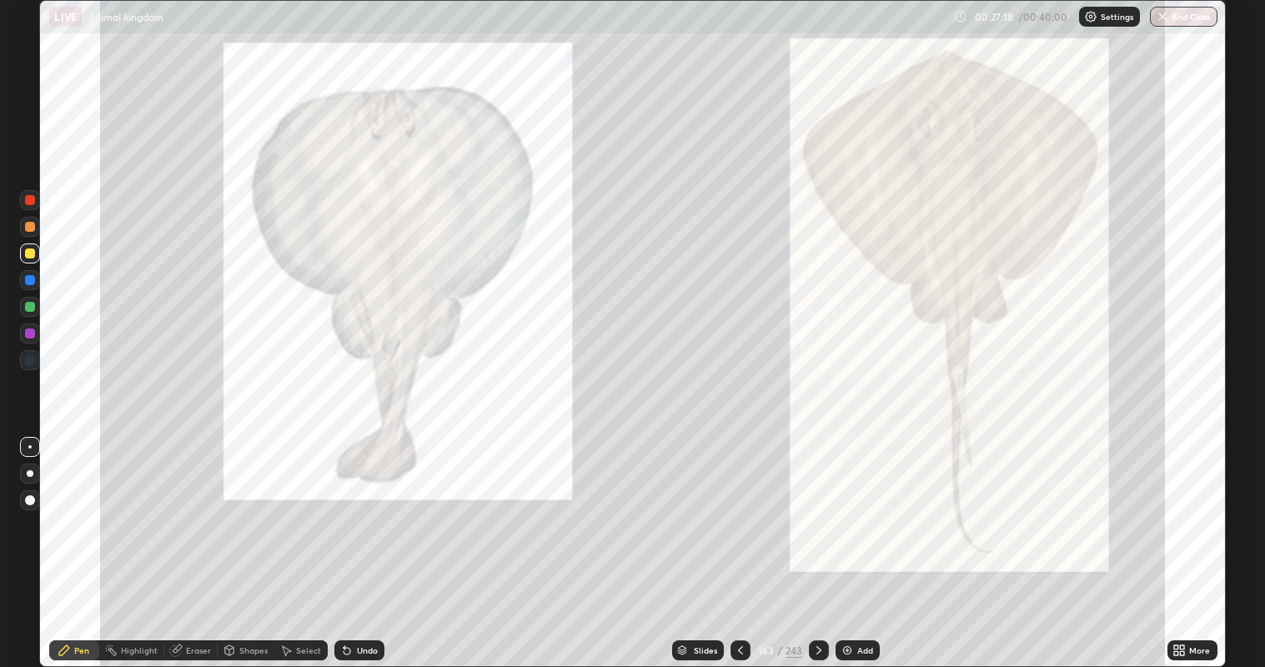
click at [817, 541] on icon at bounding box center [818, 650] width 13 height 13
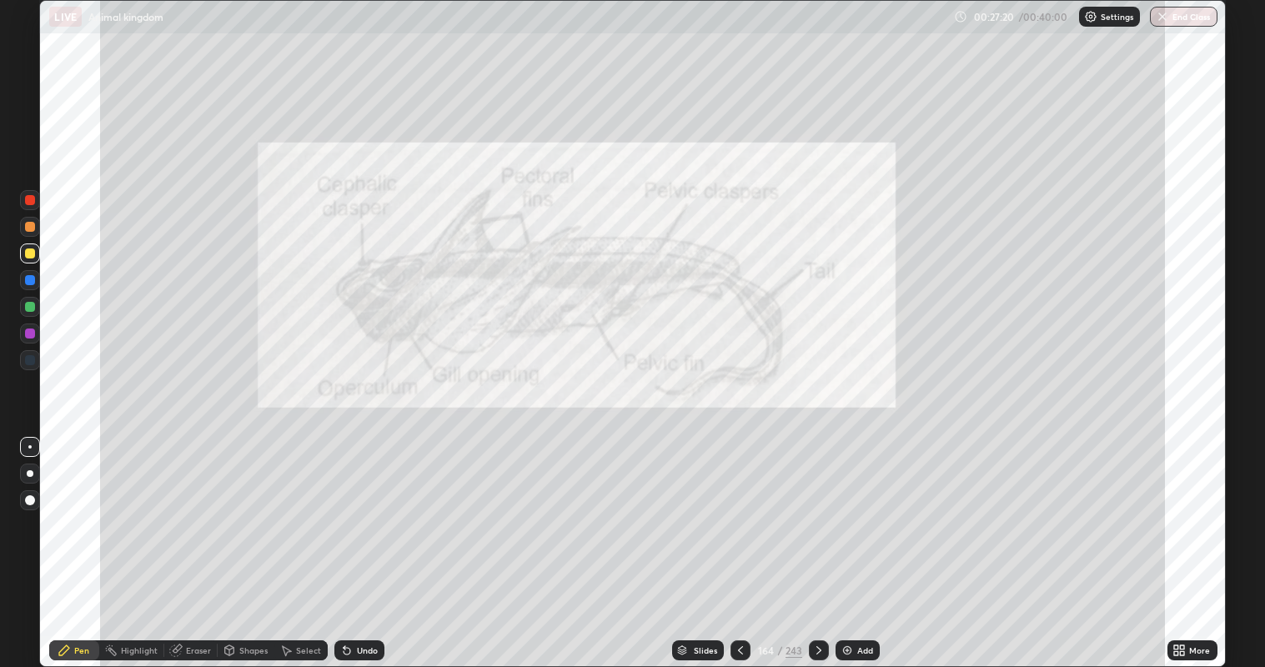
click at [740, 541] on icon at bounding box center [740, 650] width 13 height 13
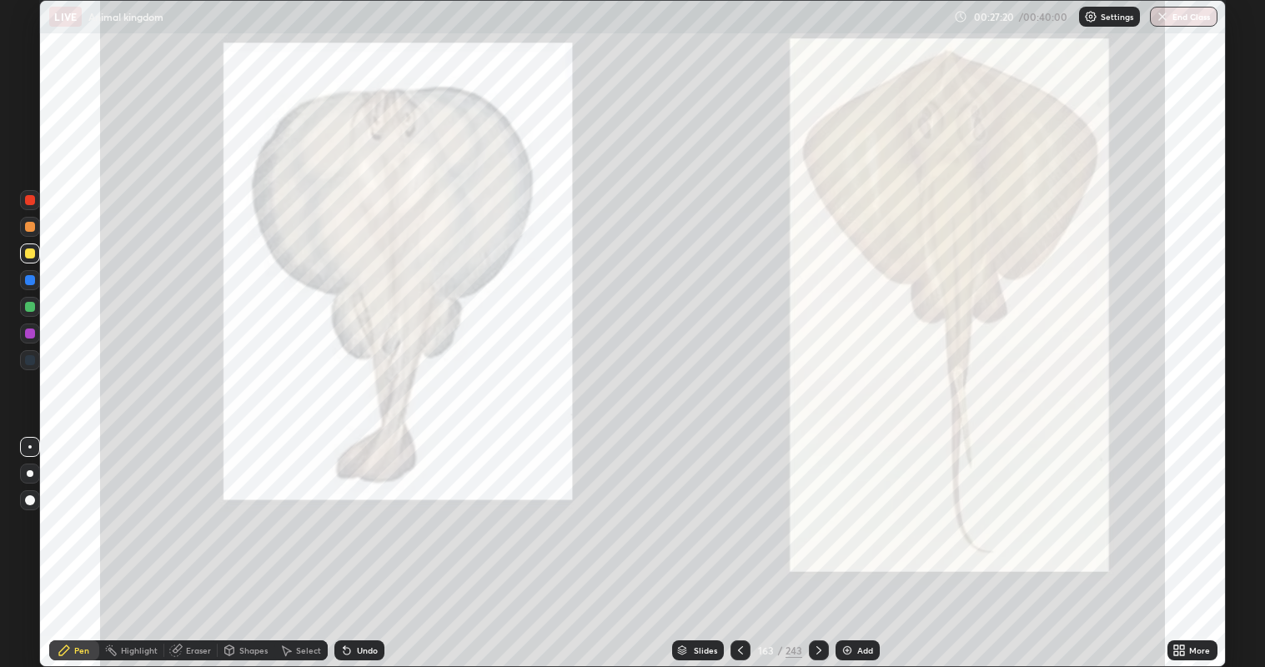
click at [738, 541] on icon at bounding box center [740, 650] width 13 height 13
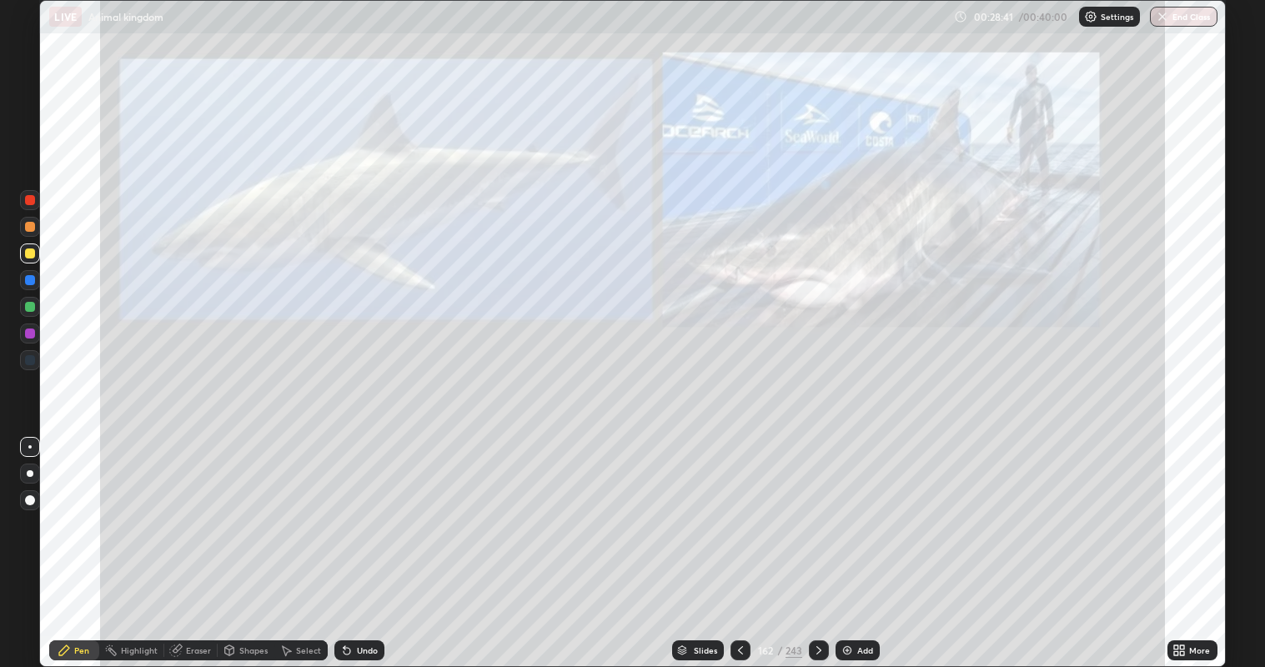
click at [815, 541] on icon at bounding box center [818, 650] width 13 height 13
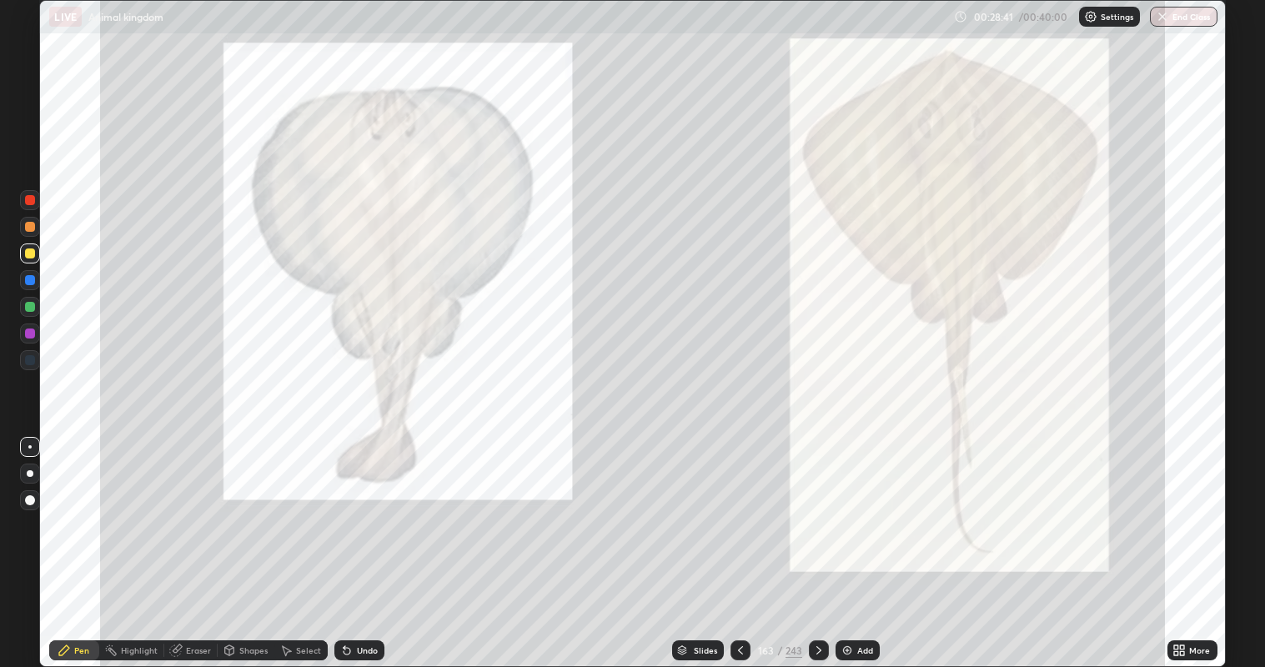
click at [816, 541] on icon at bounding box center [818, 650] width 5 height 8
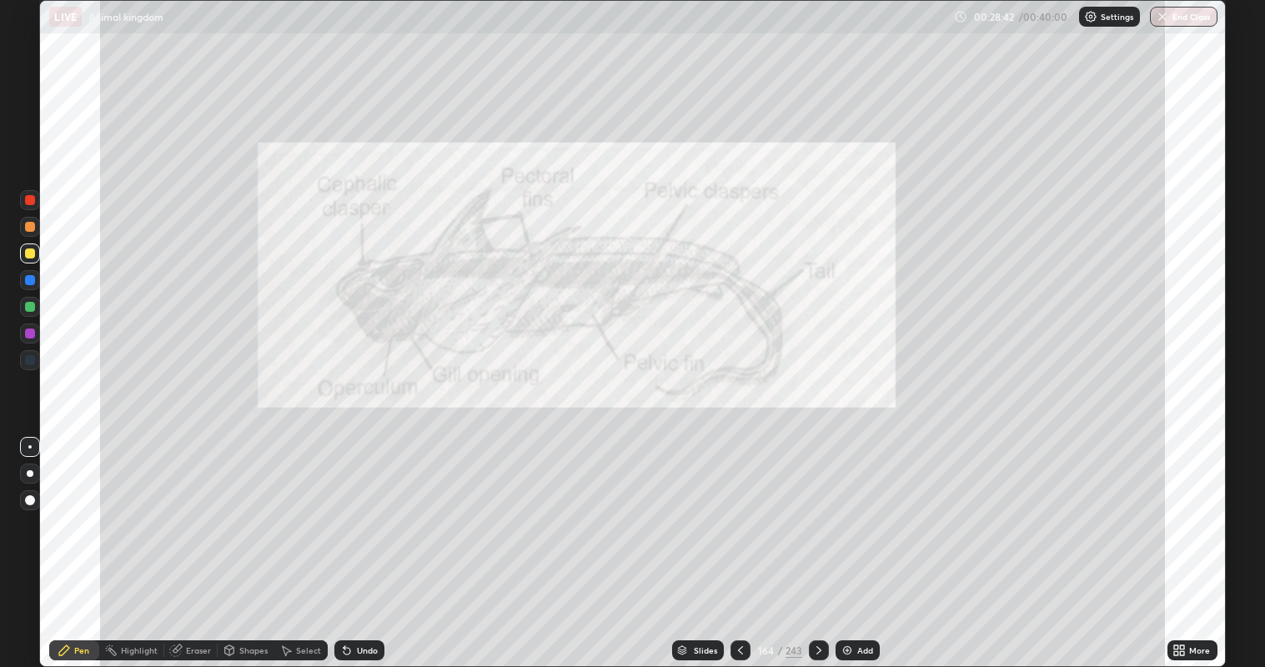
click at [817, 541] on icon at bounding box center [818, 650] width 13 height 13
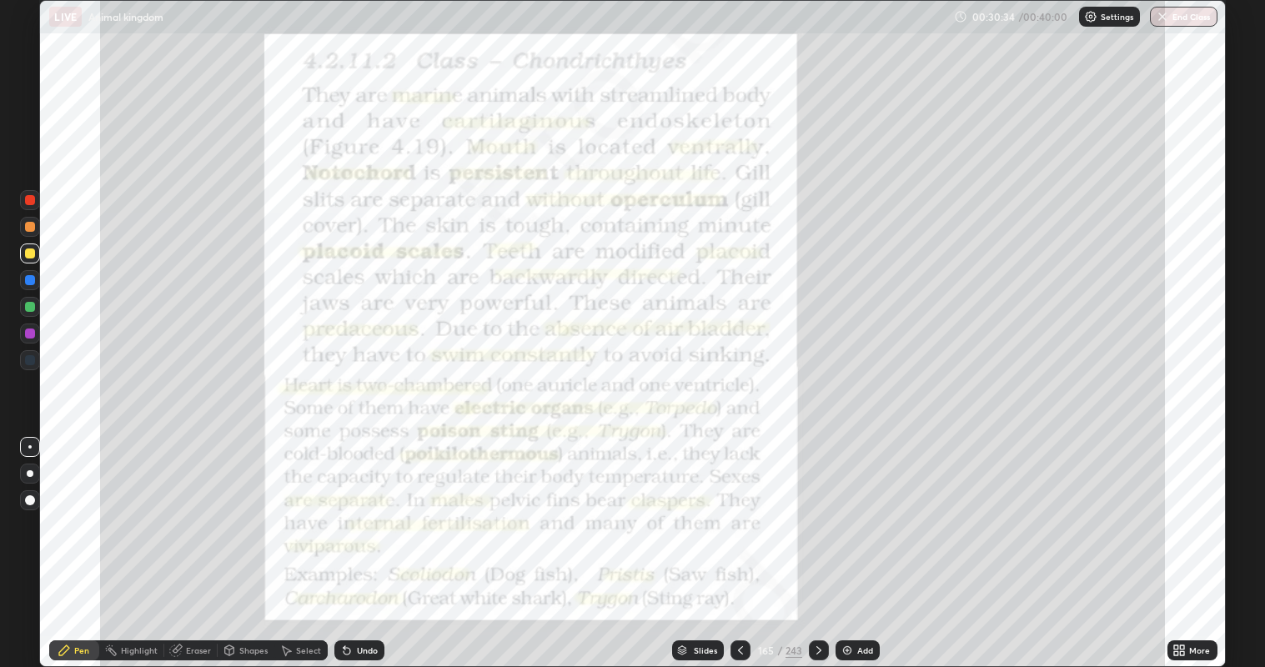
click at [143, 541] on div "Highlight" at bounding box center [139, 650] width 37 height 8
click at [32, 201] on div at bounding box center [30, 200] width 10 height 10
click at [820, 541] on icon at bounding box center [818, 650] width 13 height 13
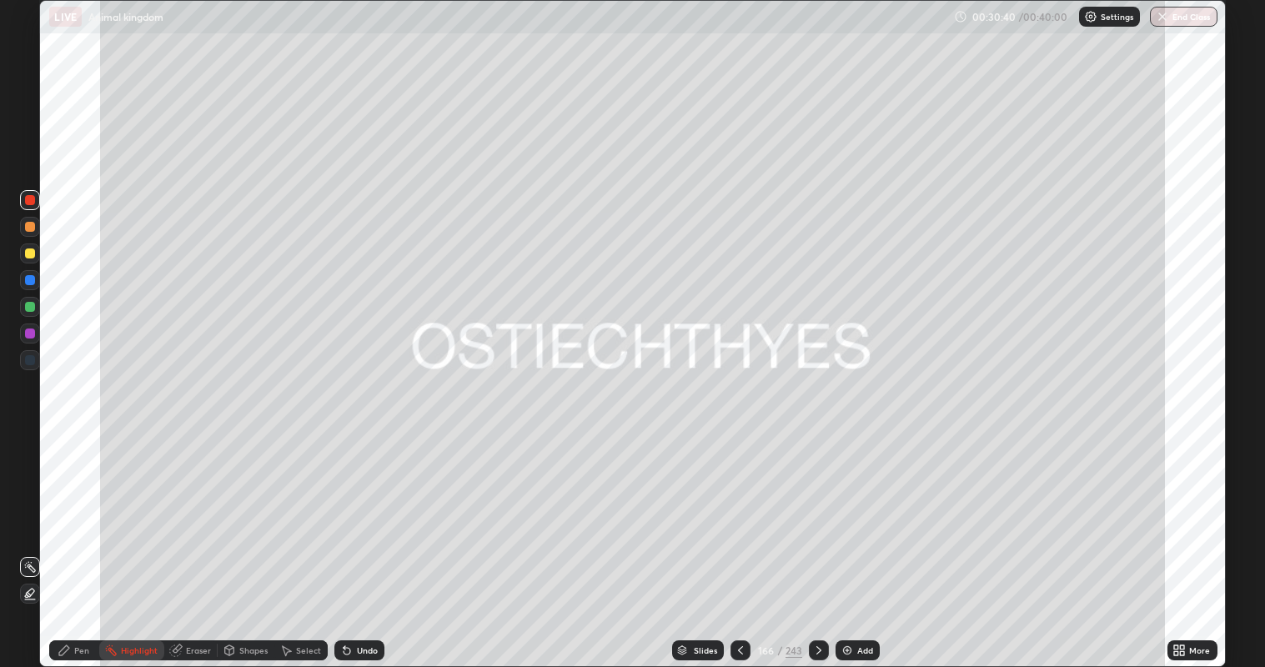
click at [817, 541] on icon at bounding box center [818, 650] width 13 height 13
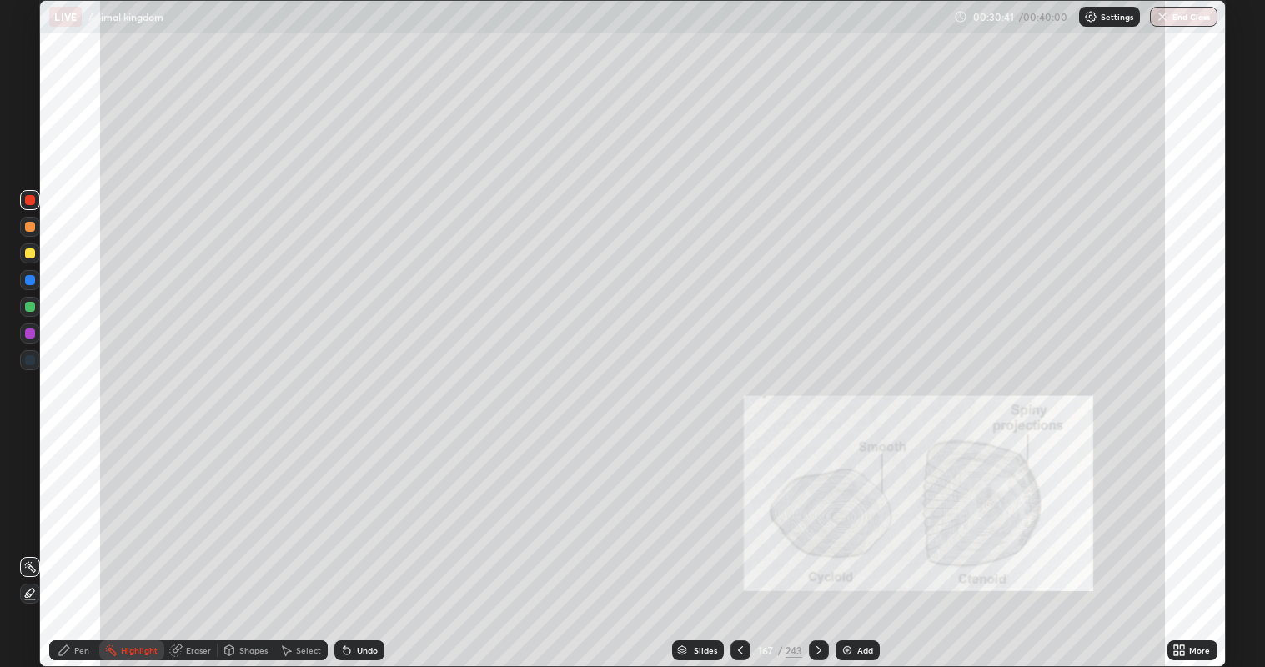
click at [796, 541] on div "243" at bounding box center [794, 650] width 17 height 15
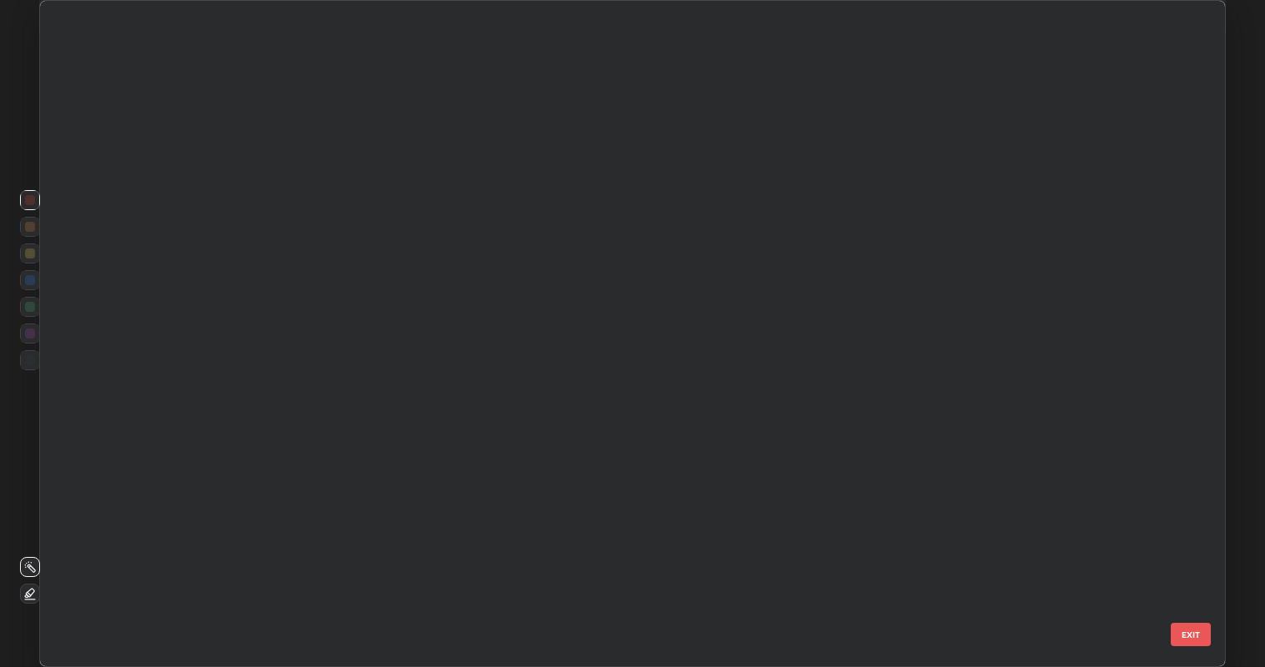
scroll to position [661, 1177]
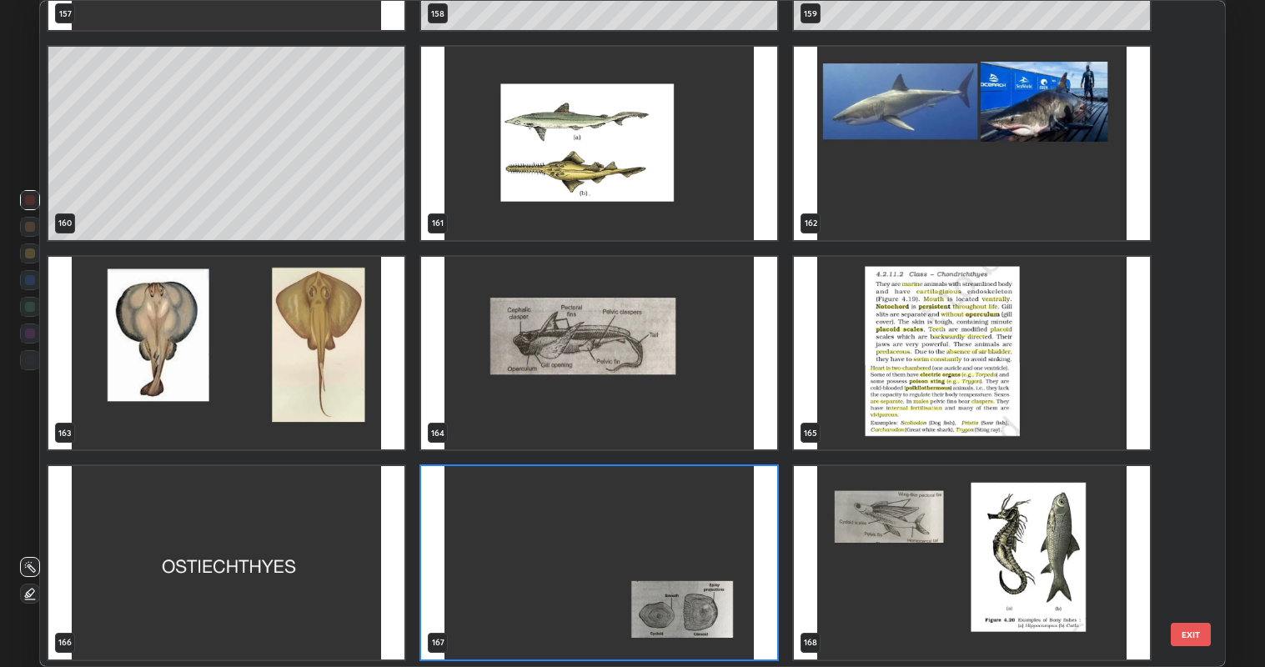
click at [676, 384] on img "grid" at bounding box center [599, 353] width 356 height 193
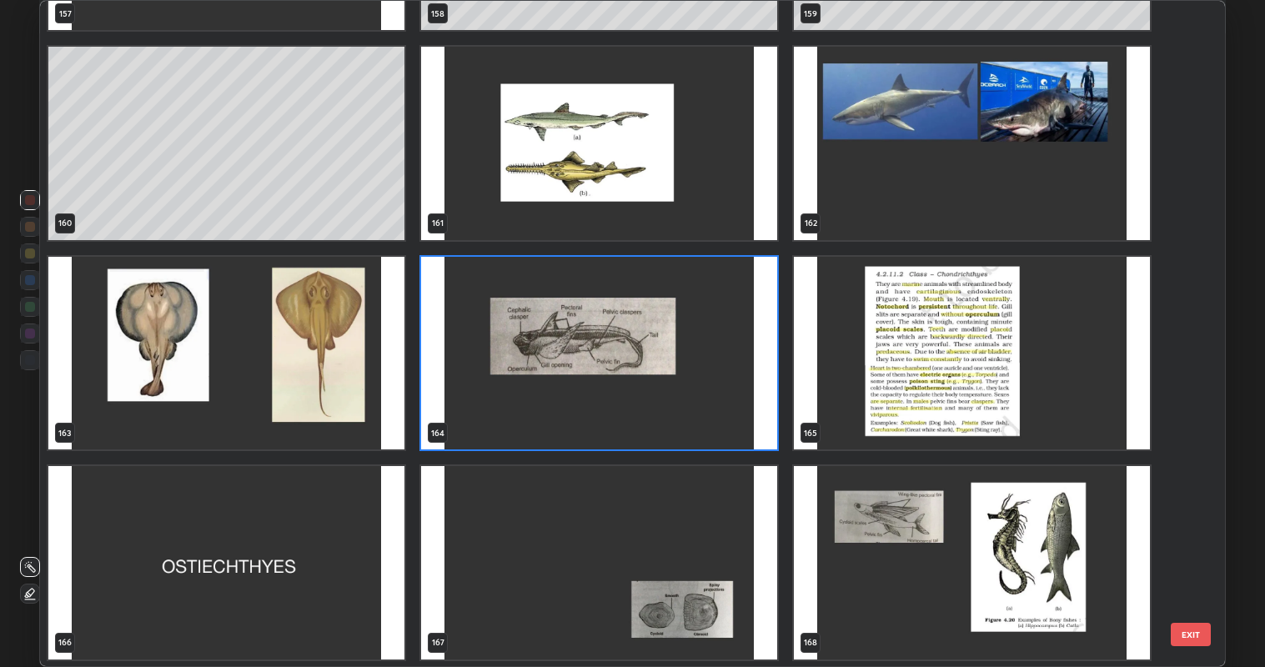
click at [625, 409] on img "grid" at bounding box center [599, 353] width 356 height 193
click at [634, 399] on img "grid" at bounding box center [599, 353] width 356 height 193
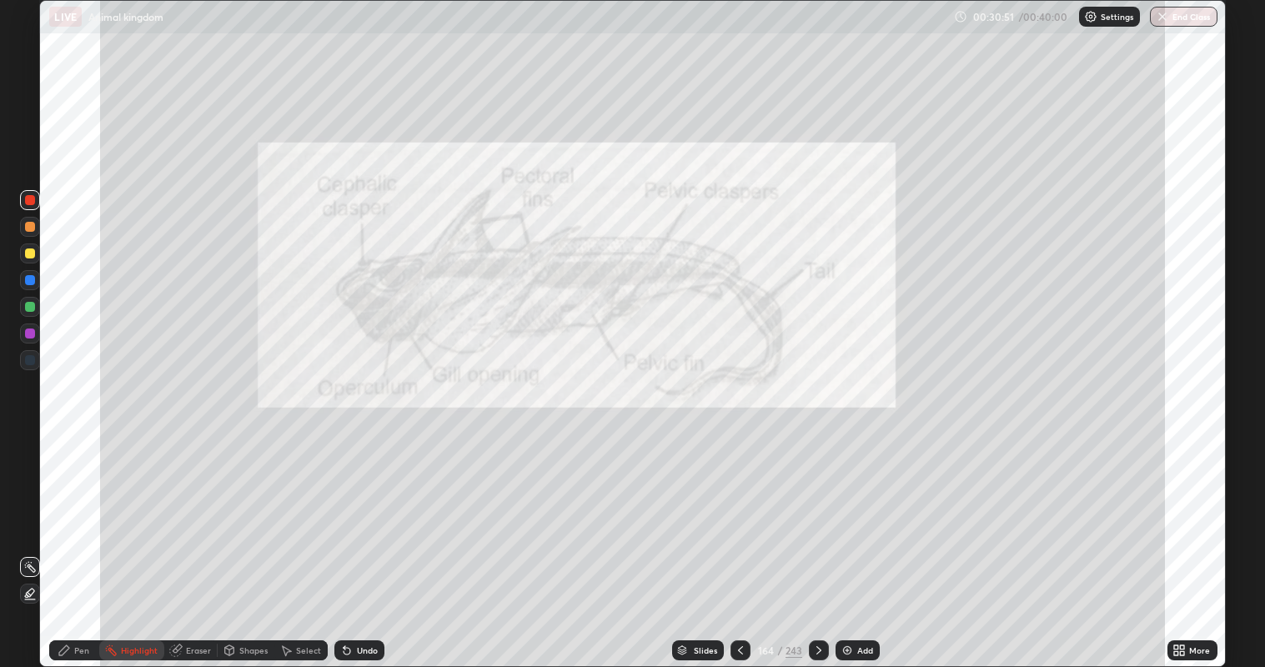
click at [817, 541] on icon at bounding box center [818, 650] width 5 height 8
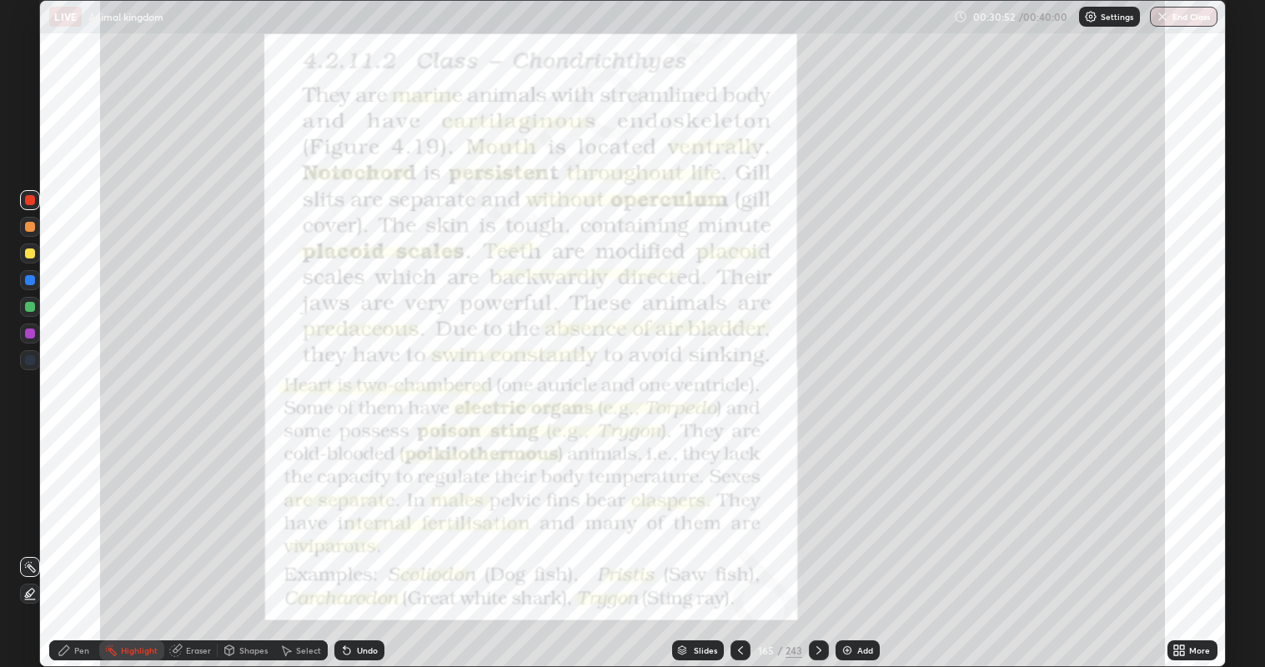
click at [820, 541] on icon at bounding box center [818, 650] width 13 height 13
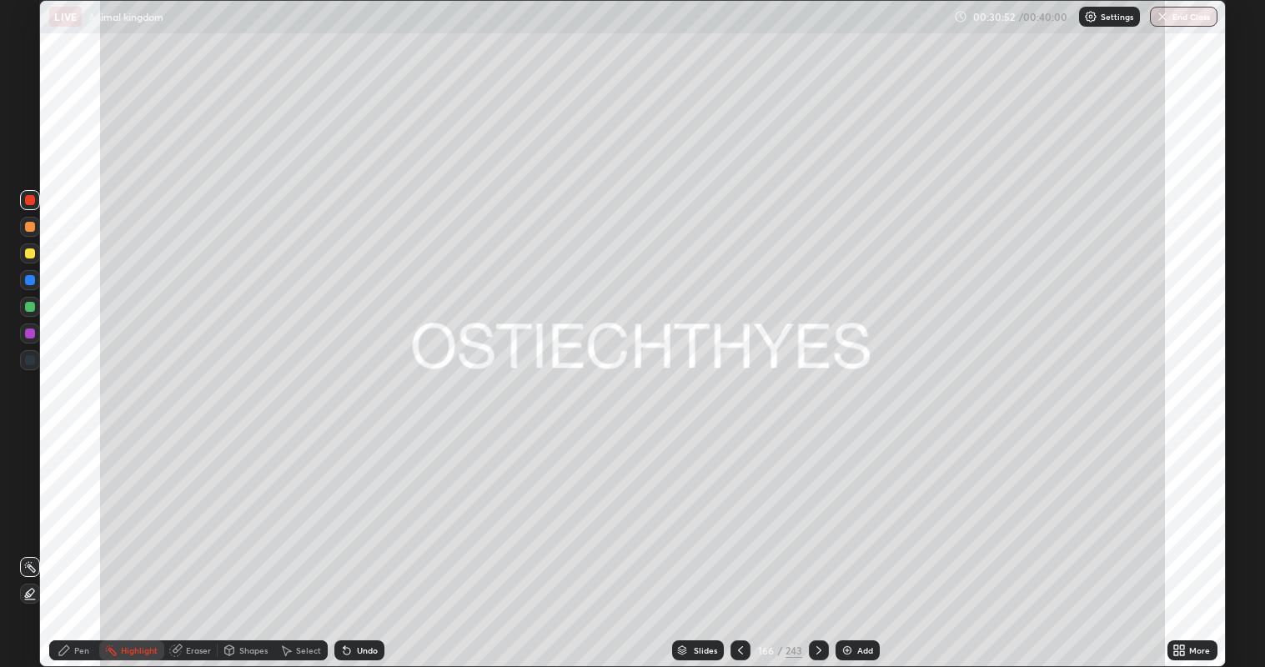
click at [817, 541] on icon at bounding box center [818, 650] width 13 height 13
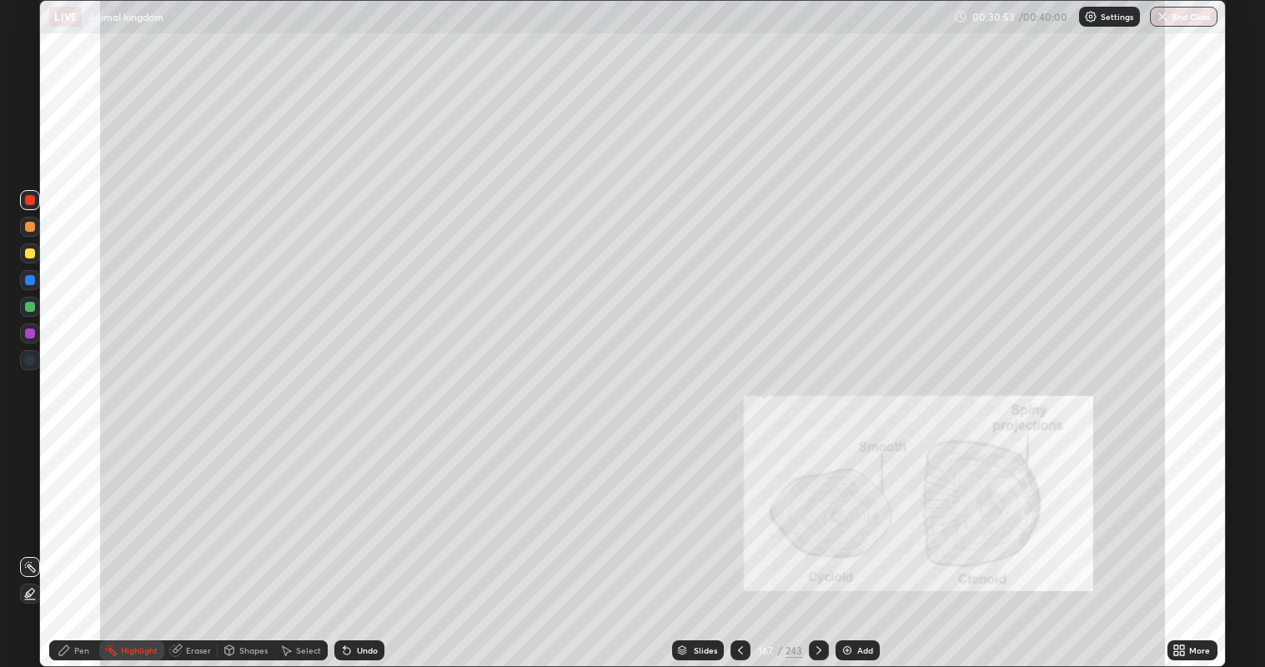
click at [816, 541] on div at bounding box center [819, 650] width 20 height 33
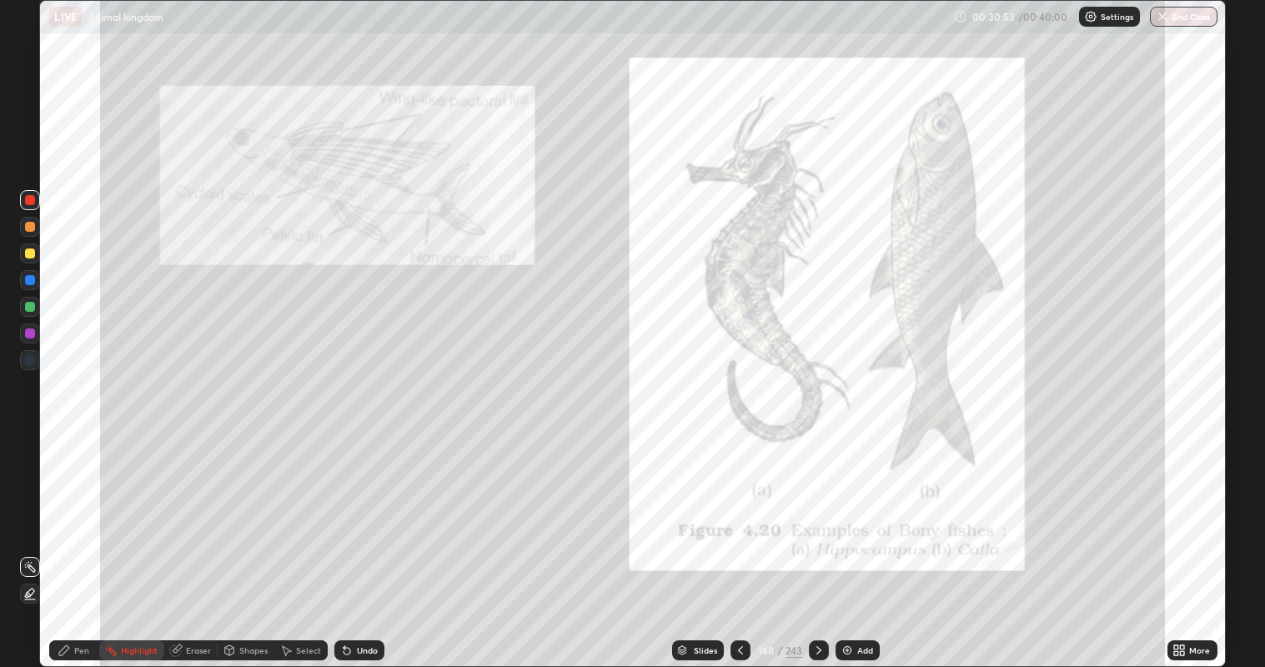
click at [814, 541] on div at bounding box center [819, 650] width 20 height 33
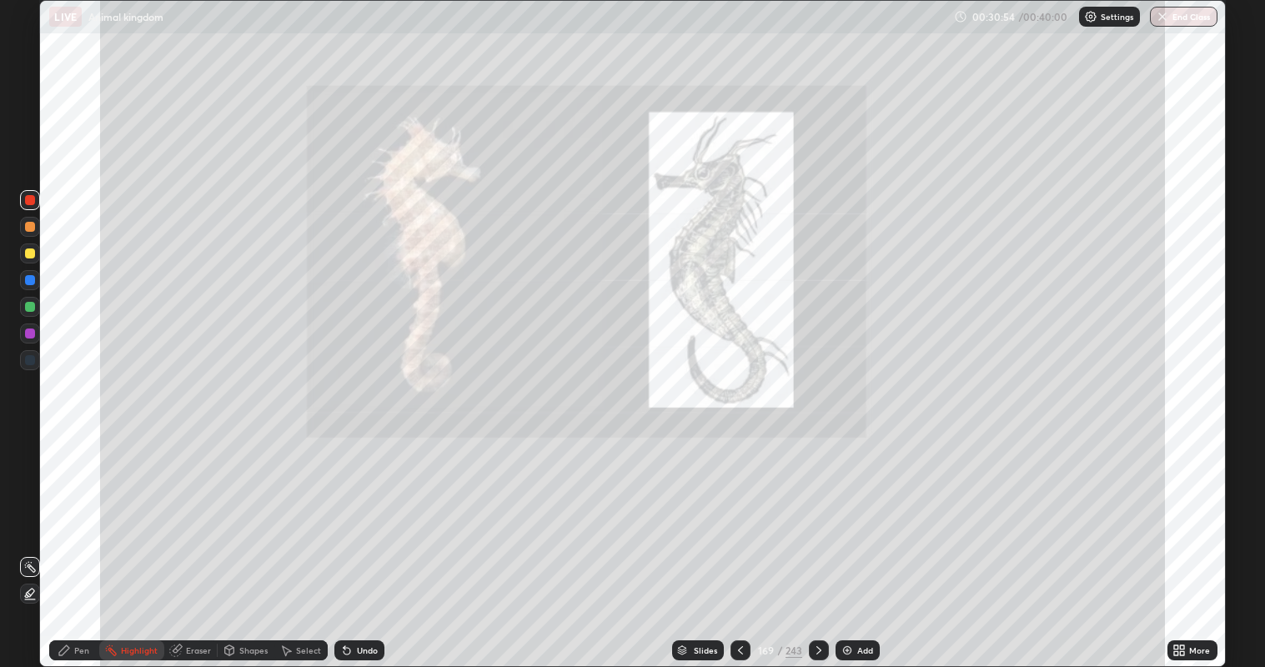
click at [815, 541] on div at bounding box center [819, 650] width 20 height 33
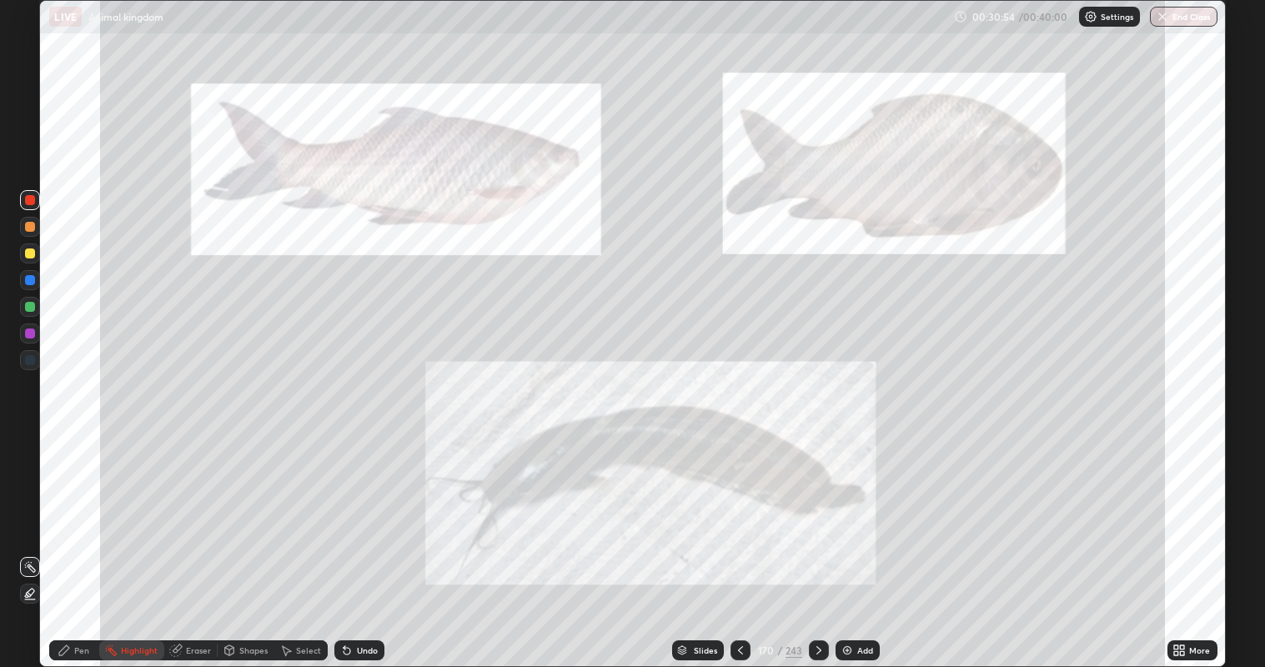
click at [812, 541] on div at bounding box center [819, 650] width 20 height 33
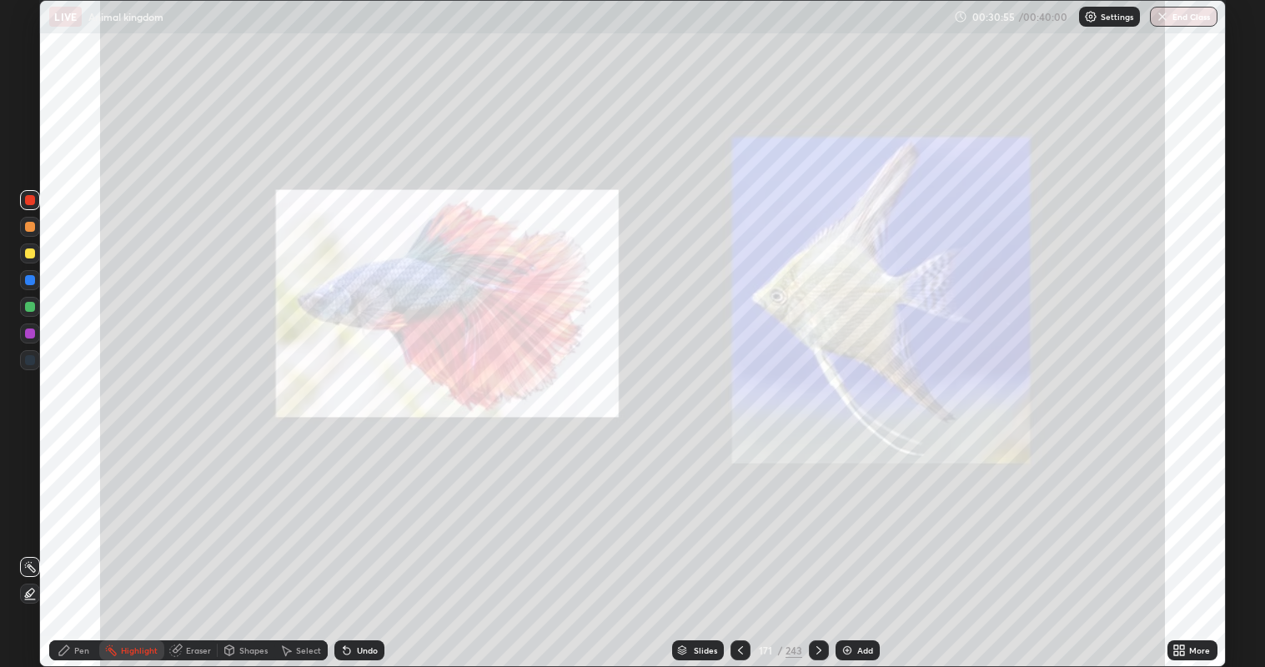
click at [812, 541] on div at bounding box center [819, 650] width 20 height 33
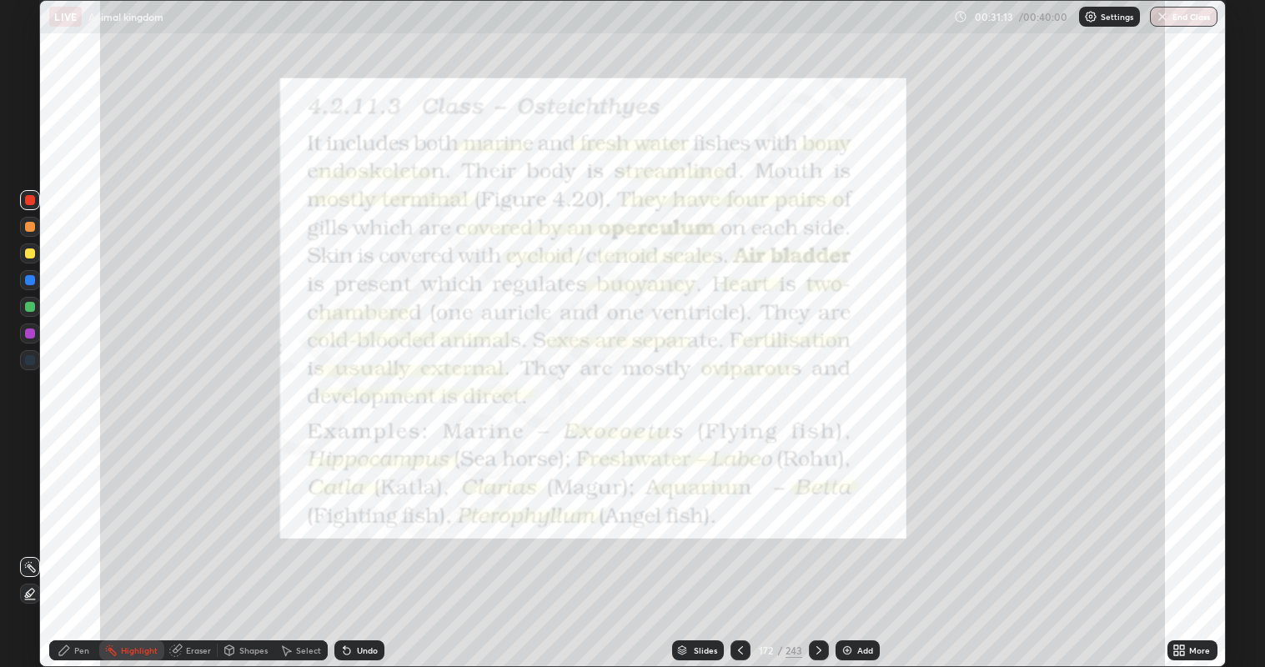
click at [79, 541] on div "Pen" at bounding box center [81, 650] width 15 height 8
click at [740, 541] on icon at bounding box center [740, 650] width 13 height 13
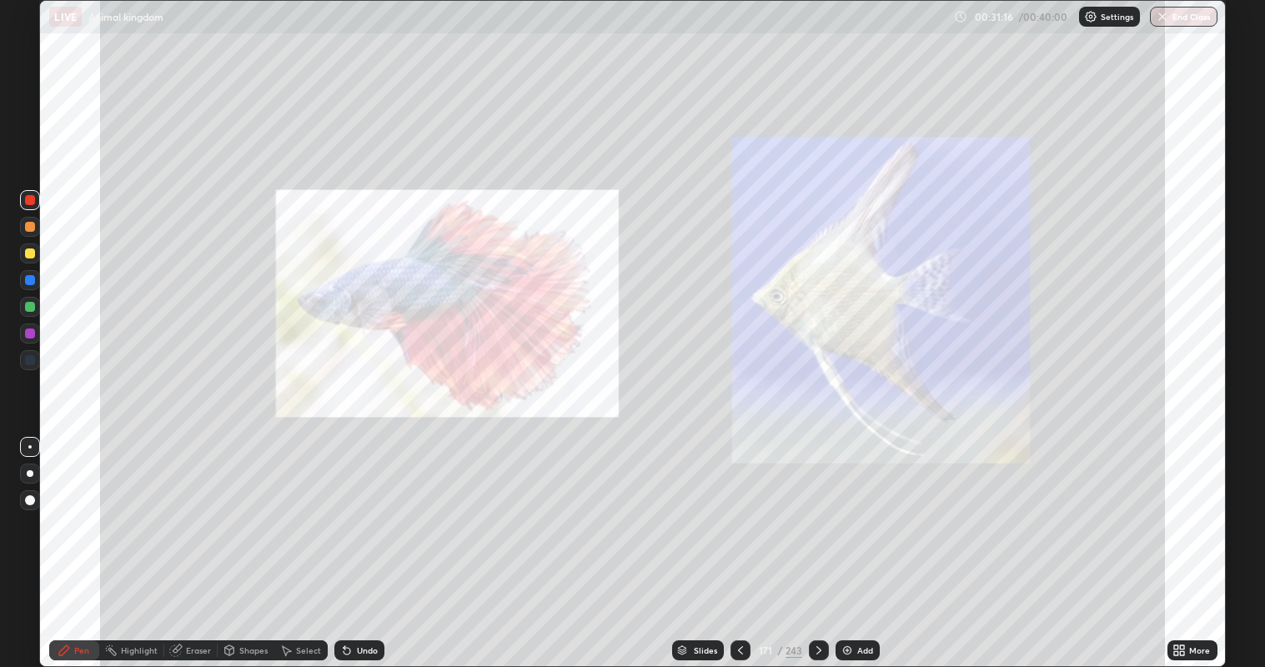
click at [739, 541] on div at bounding box center [741, 651] width 20 height 20
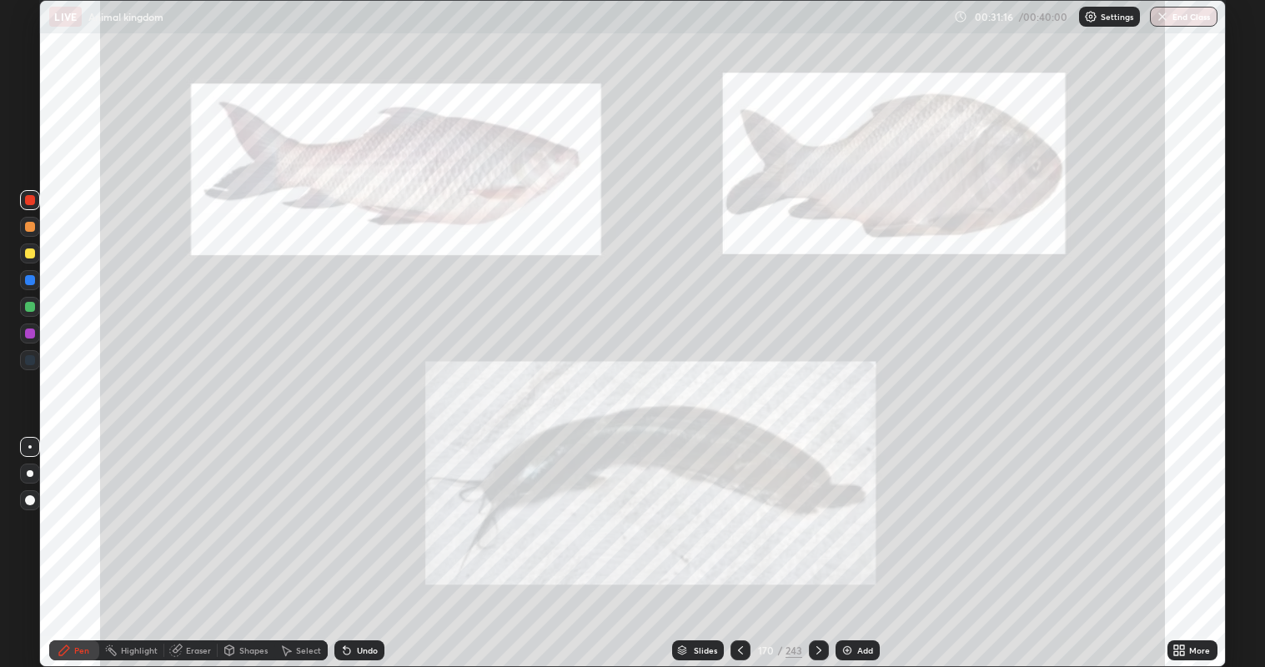
click at [740, 541] on div at bounding box center [741, 651] width 20 height 20
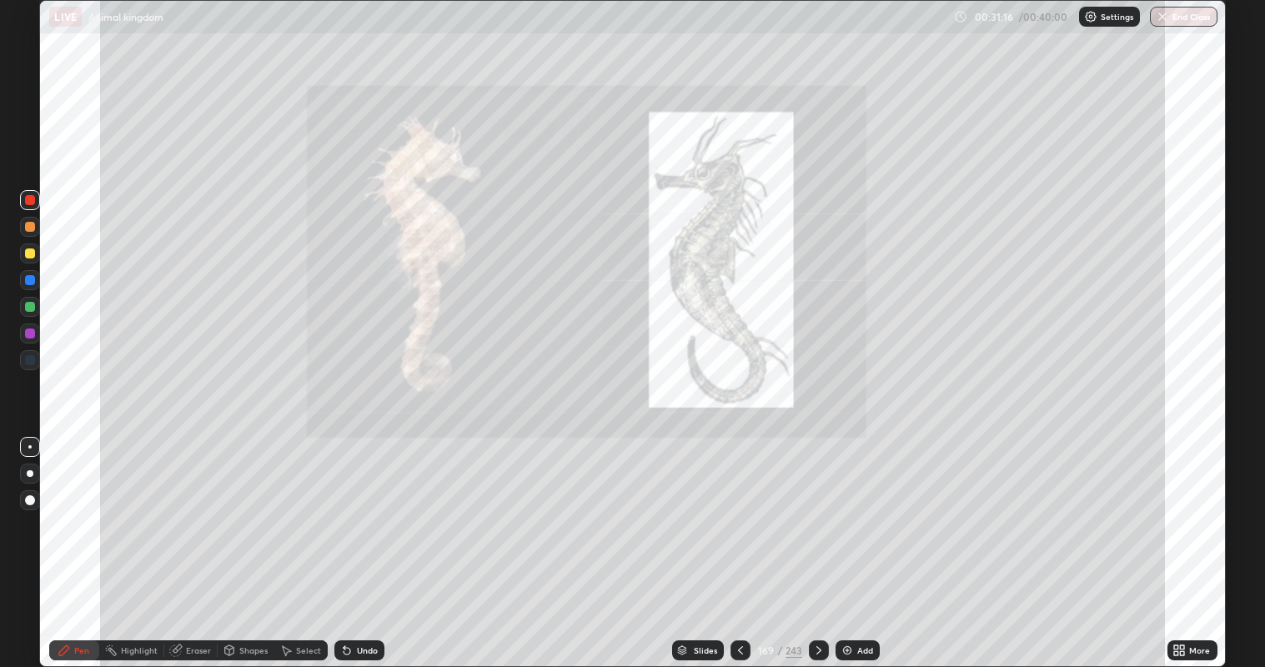
click at [741, 541] on div at bounding box center [741, 651] width 20 height 20
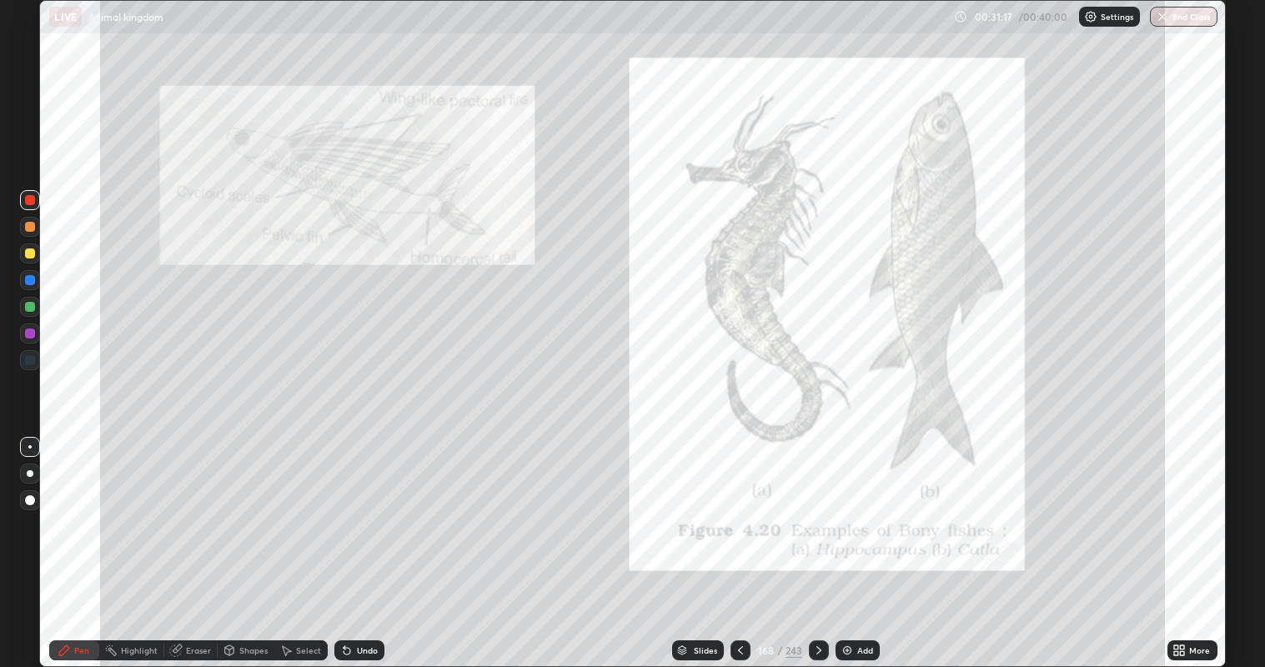
click at [739, 541] on div at bounding box center [741, 651] width 20 height 20
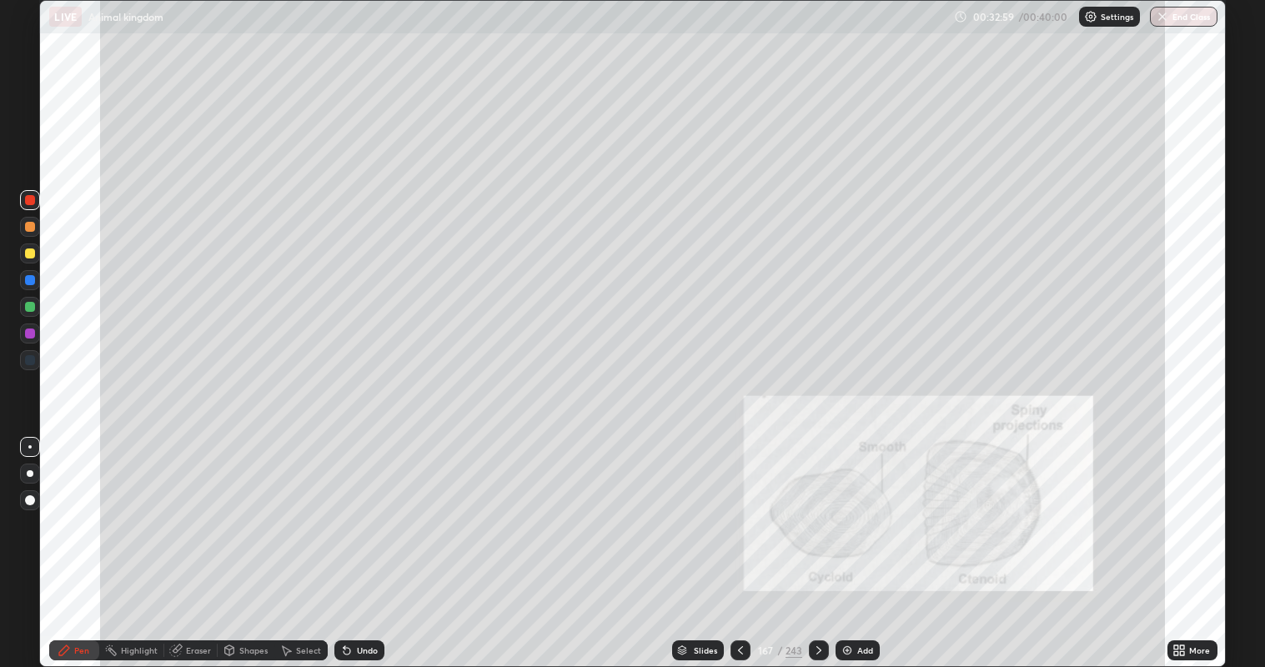
click at [817, 541] on icon at bounding box center [818, 650] width 13 height 13
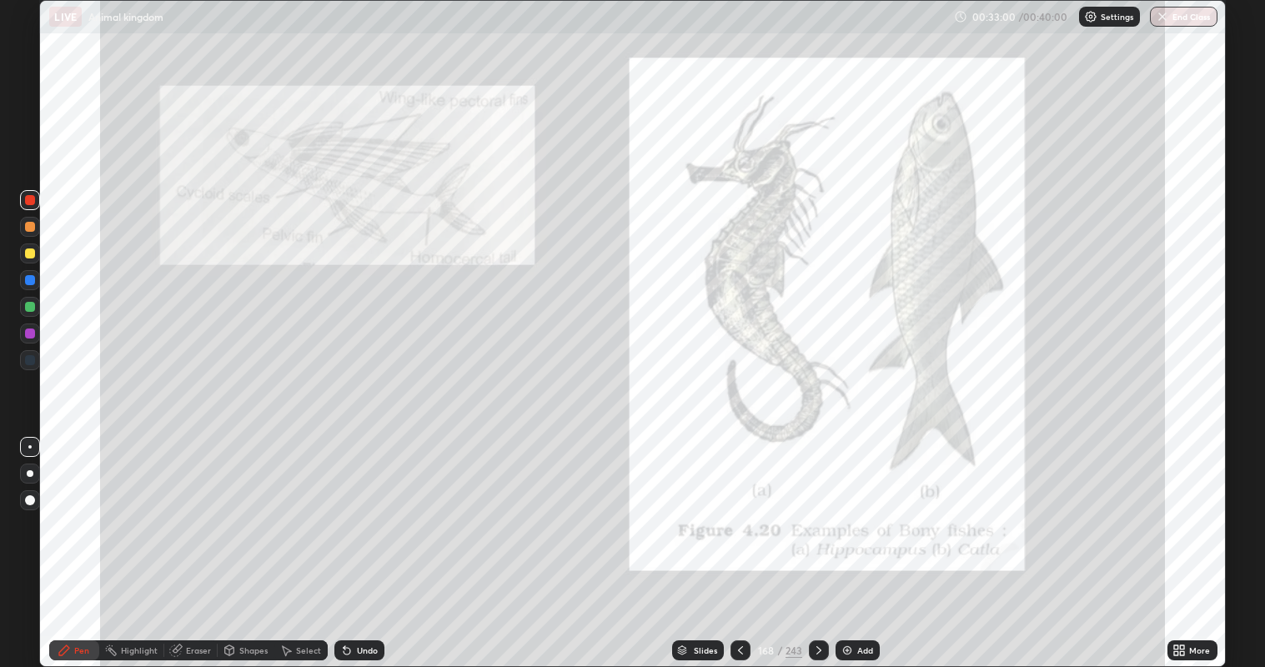
click at [816, 541] on icon at bounding box center [818, 650] width 13 height 13
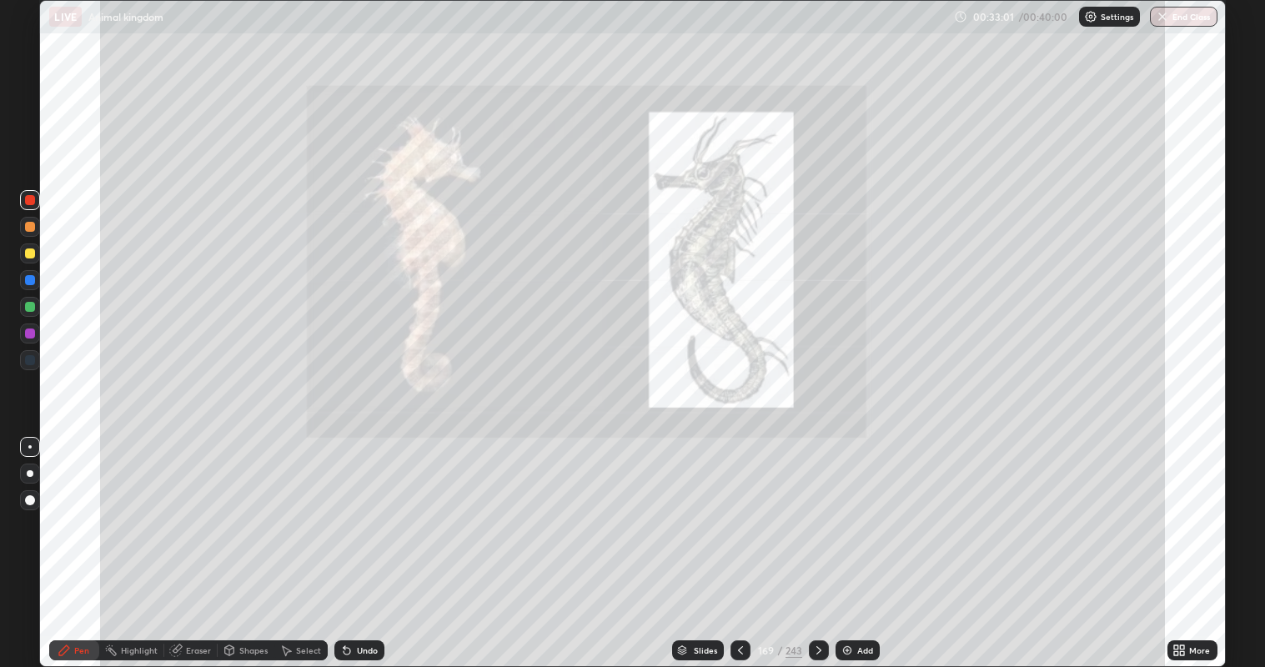
click at [740, 541] on icon at bounding box center [740, 650] width 13 height 13
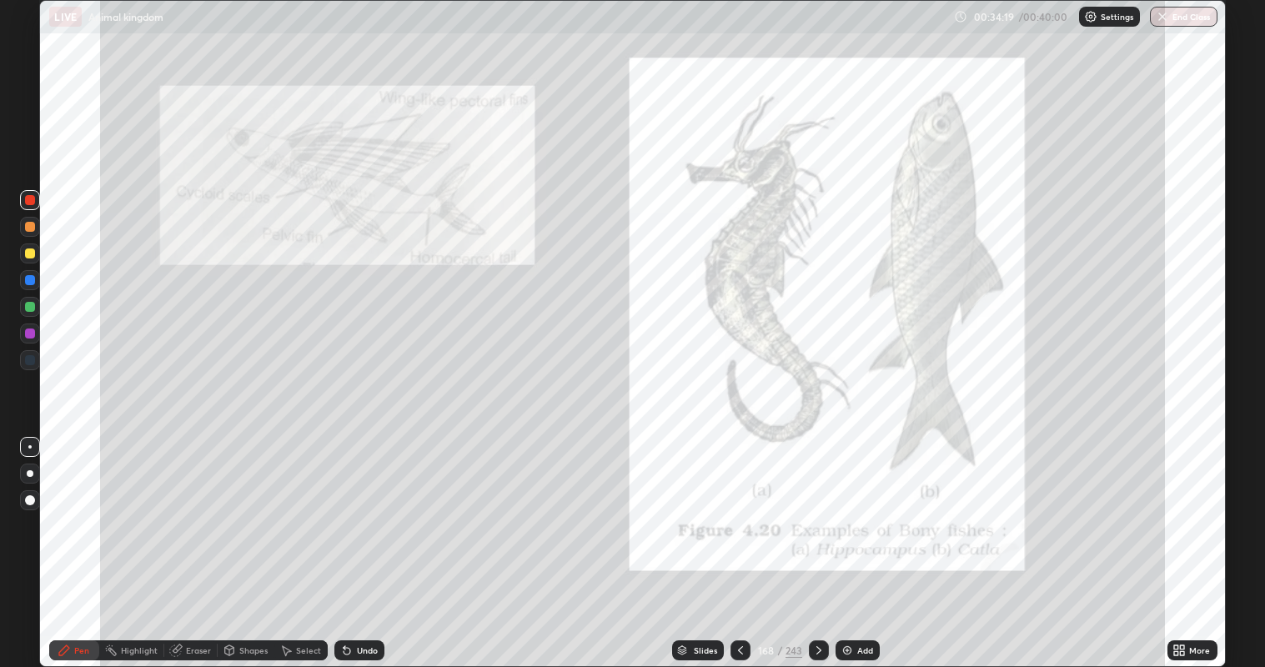
click at [817, 541] on icon at bounding box center [818, 650] width 13 height 13
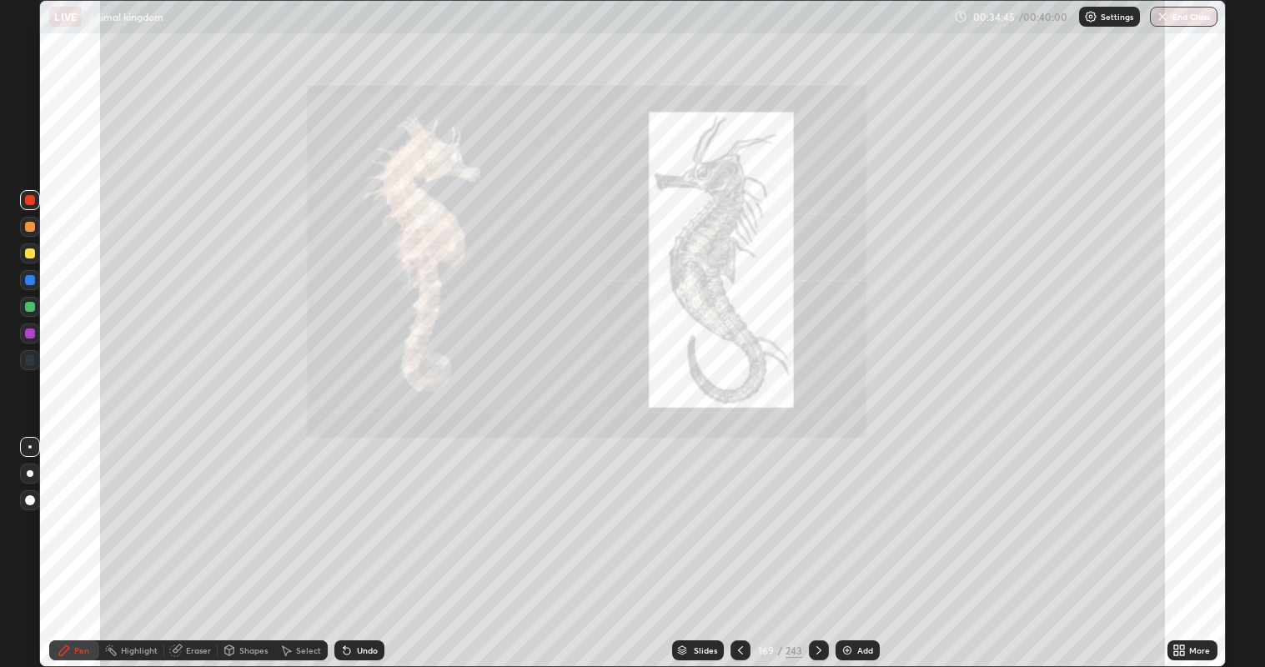
click at [31, 254] on div at bounding box center [30, 254] width 10 height 10
click at [817, 541] on icon at bounding box center [818, 650] width 13 height 13
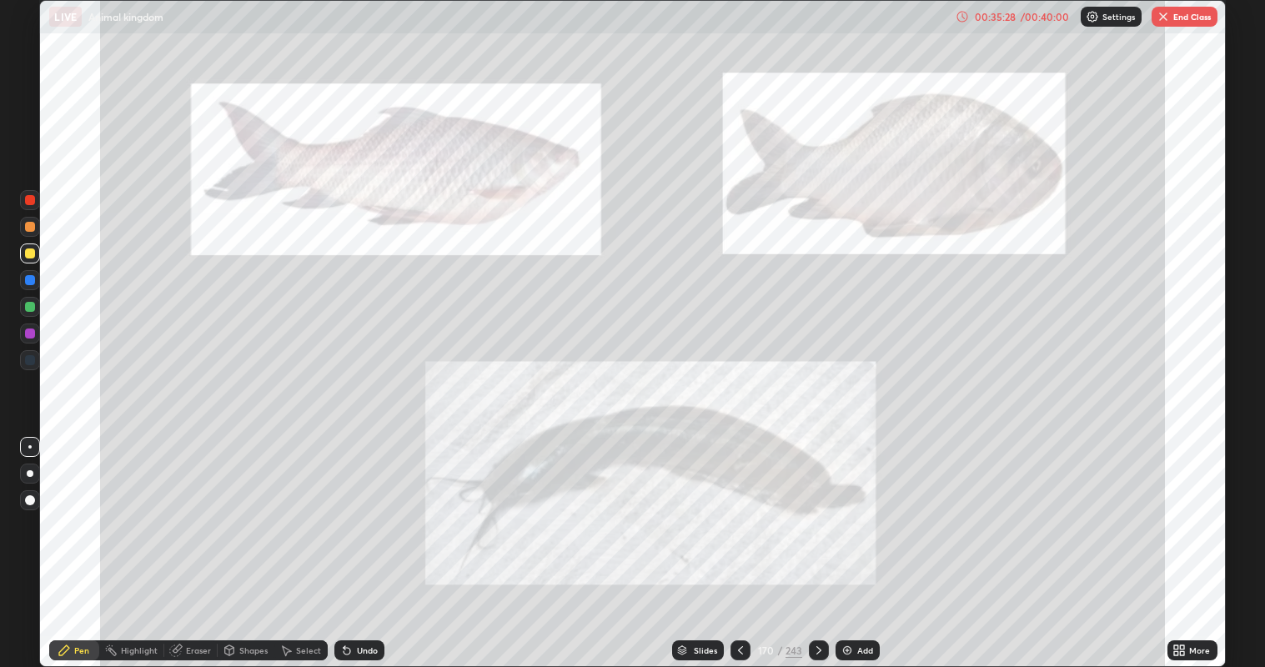
click at [817, 541] on icon at bounding box center [818, 650] width 13 height 13
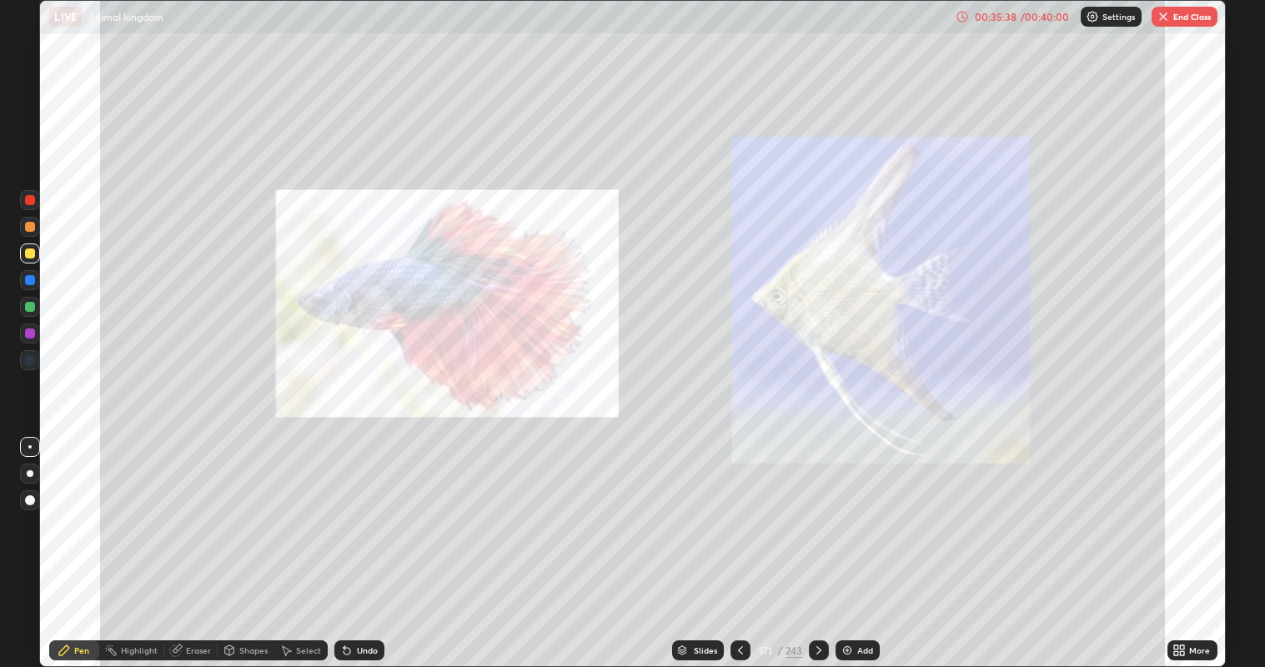
click at [31, 306] on div at bounding box center [30, 307] width 10 height 10
click at [1198, 11] on button "End Class" at bounding box center [1185, 17] width 66 height 20
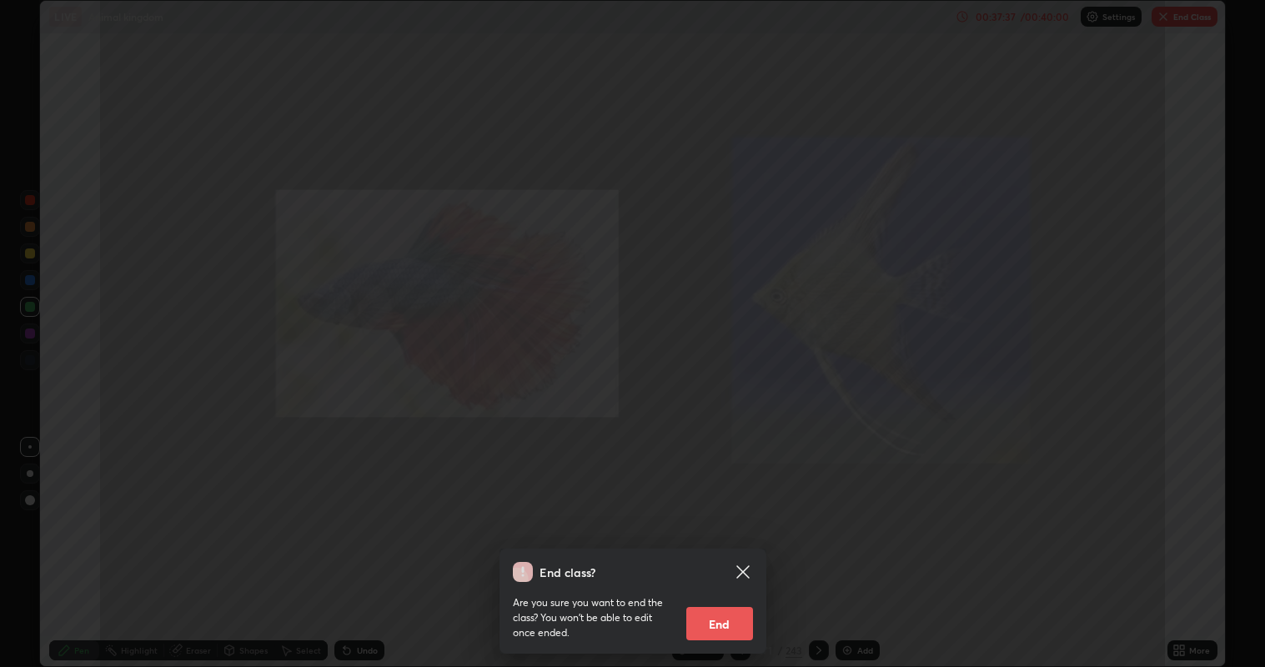
click at [748, 541] on button "End" at bounding box center [719, 623] width 67 height 33
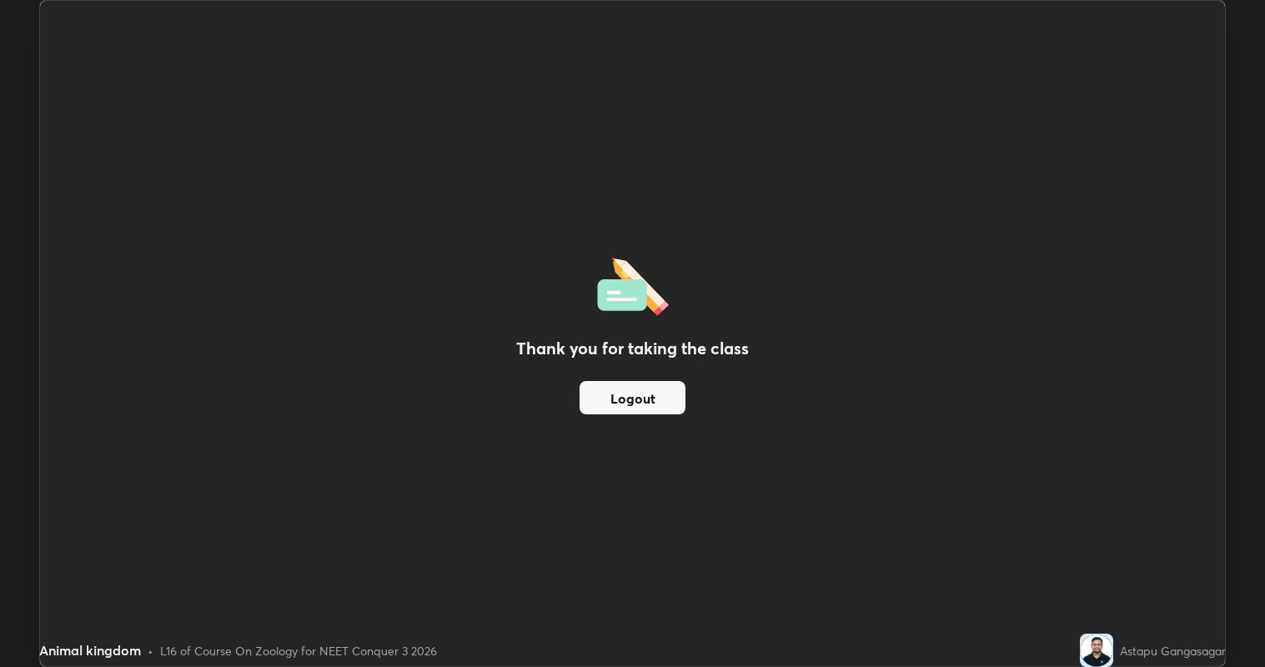
click at [661, 396] on button "Logout" at bounding box center [633, 397] width 106 height 33
click at [659, 399] on button "Logout" at bounding box center [633, 397] width 106 height 33
click at [652, 399] on button "Logout" at bounding box center [633, 397] width 106 height 33
